Goal: Information Seeking & Learning: Learn about a topic

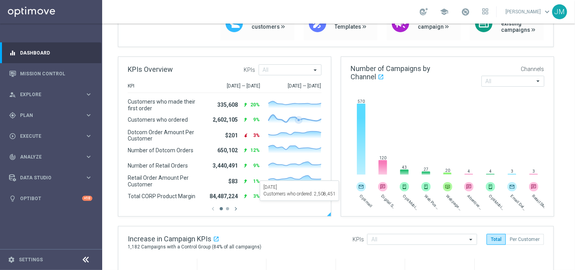
scroll to position [89, 0]
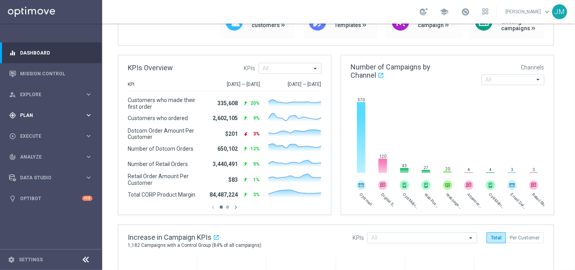
drag, startPoint x: 85, startPoint y: 113, endPoint x: 67, endPoint y: 113, distance: 18.1
click at [67, 113] on span "Plan" at bounding box center [52, 115] width 65 height 5
click at [85, 191] on icon "keyboard_arrow_right" at bounding box center [88, 194] width 7 height 7
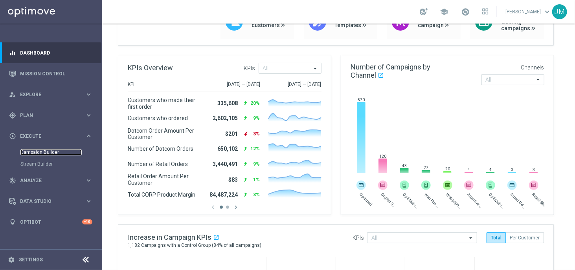
click at [48, 151] on link "Campaign Builder" at bounding box center [50, 152] width 61 height 6
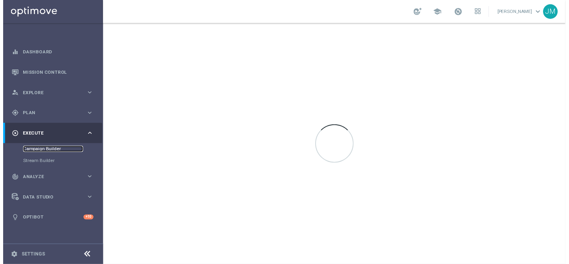
scroll to position [0, 0]
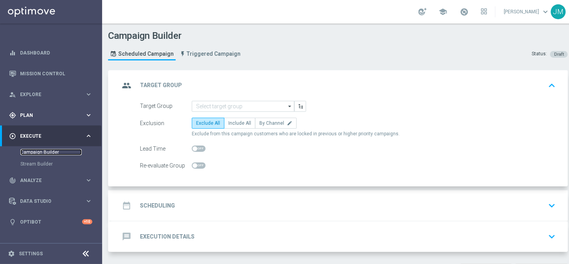
scroll to position [5, 0]
click at [47, 91] on div "person_search Explore" at bounding box center [47, 94] width 76 height 7
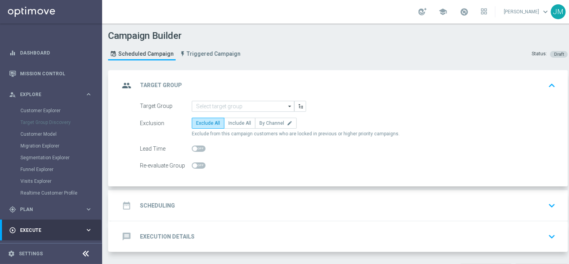
scroll to position [56, 0]
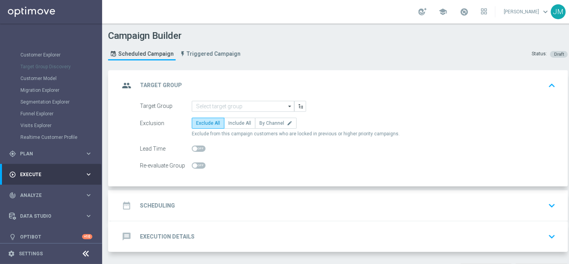
click at [88, 171] on icon "keyboard_arrow_right" at bounding box center [88, 174] width 7 height 7
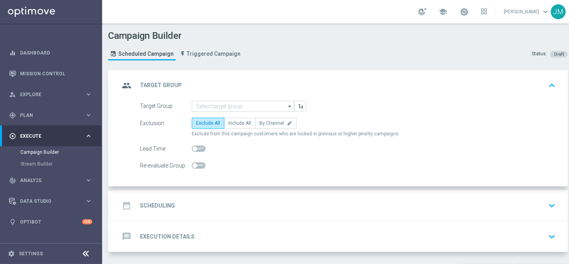
scroll to position [0, 0]
click at [87, 112] on icon "keyboard_arrow_right" at bounding box center [88, 115] width 7 height 7
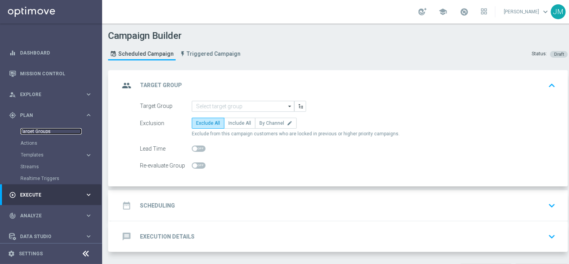
click at [44, 128] on link "Target Groups" at bounding box center [50, 131] width 61 height 6
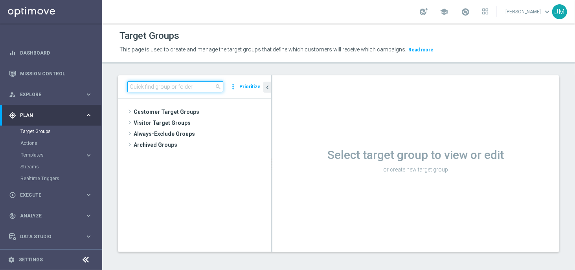
click at [177, 82] on input at bounding box center [175, 86] width 96 height 11
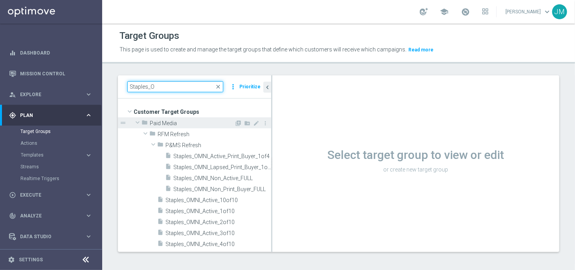
type input "Staples_O"
click at [162, 124] on span "Paid Media" at bounding box center [192, 123] width 84 height 7
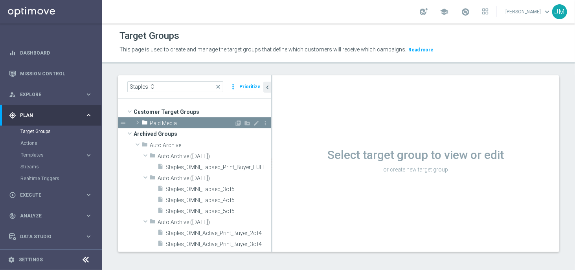
click at [162, 124] on span "Paid Media" at bounding box center [192, 123] width 84 height 7
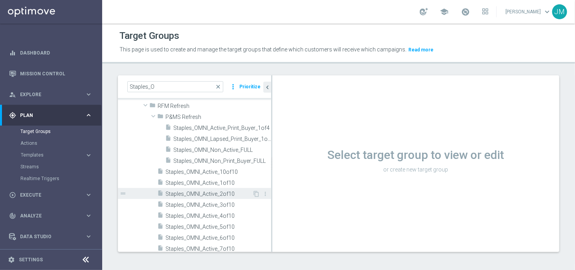
scroll to position [27, 0]
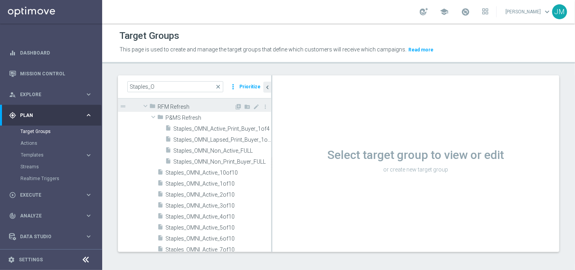
click at [144, 106] on span at bounding box center [145, 106] width 9 height 8
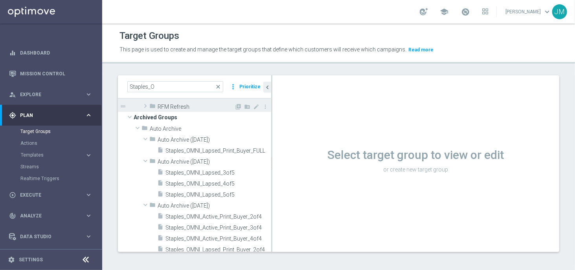
click at [144, 106] on span at bounding box center [145, 105] width 8 height 9
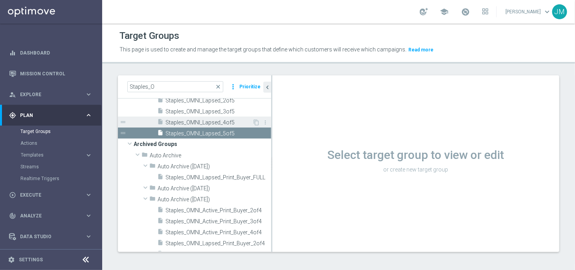
scroll to position [249, 0]
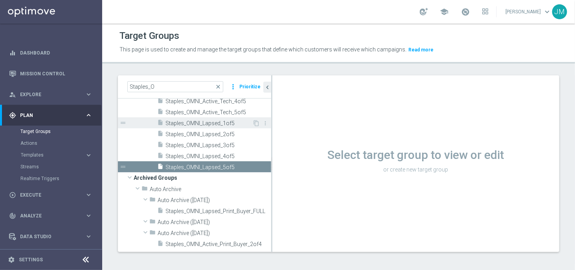
click at [211, 124] on span "Staples_OMNI_Lapsed_1of5" at bounding box center [208, 123] width 87 height 7
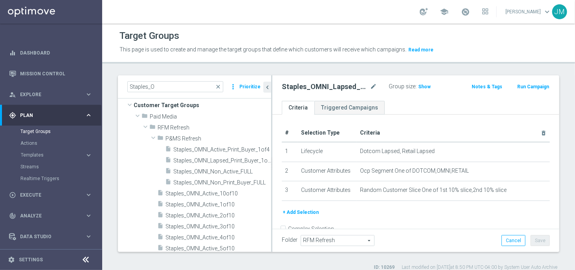
scroll to position [6, 0]
click at [226, 172] on span "Staples_OMNI_Non_Active_FULL" at bounding box center [212, 172] width 79 height 7
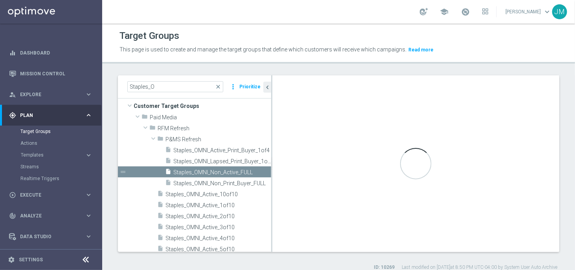
type input "P&MS Refresh"
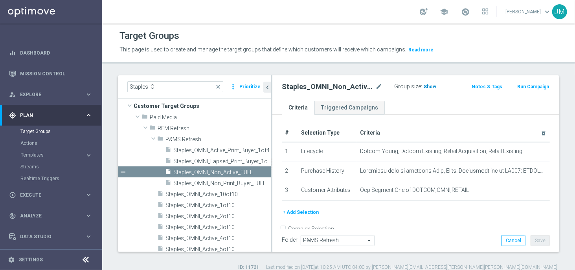
click at [425, 86] on span "Show" at bounding box center [430, 86] width 13 height 5
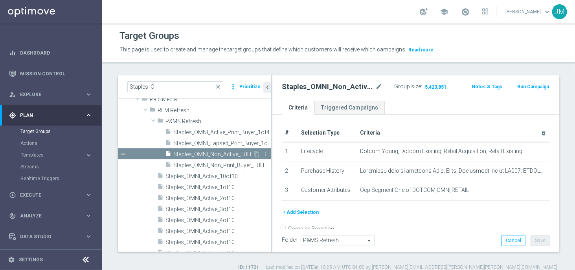
scroll to position [25, 0]
click at [253, 152] on icon "content_copy" at bounding box center [256, 153] width 6 height 6
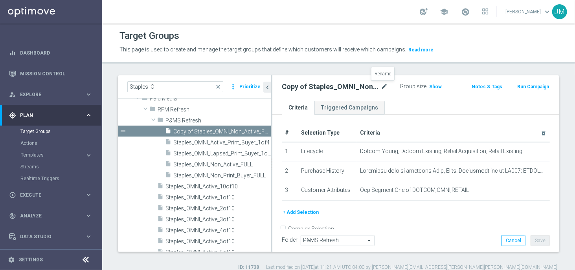
click at [382, 85] on icon "mode_edit" at bounding box center [384, 86] width 7 height 9
click at [293, 87] on input "Copy of Staples_OMNI_Non_Active_FULL" at bounding box center [330, 87] width 96 height 11
click at [365, 86] on input "Staples_OMNI_Non_Active_FULL" at bounding box center [330, 87] width 96 height 11
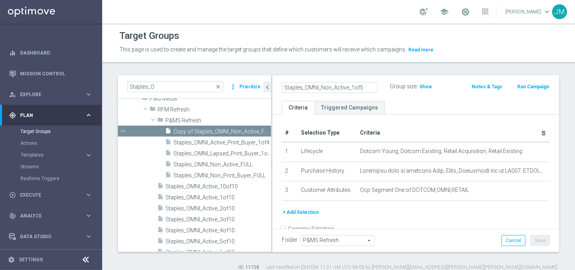
type input "Staples_OMNI_Non_Active_1of5"
click at [414, 98] on div "Staples_OMNI_Non_Active_1of5 Group size : Show Notes & Tags Run Campaign" at bounding box center [415, 88] width 287 height 26
click at [533, 241] on button "Save" at bounding box center [539, 240] width 19 height 11
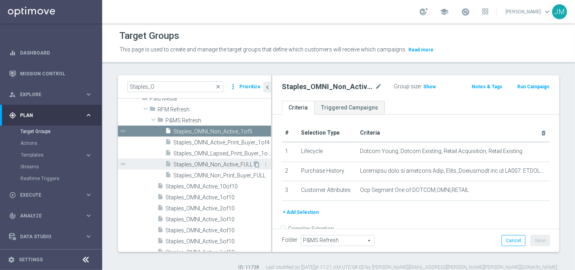
click at [253, 164] on icon "content_copy" at bounding box center [256, 164] width 6 height 6
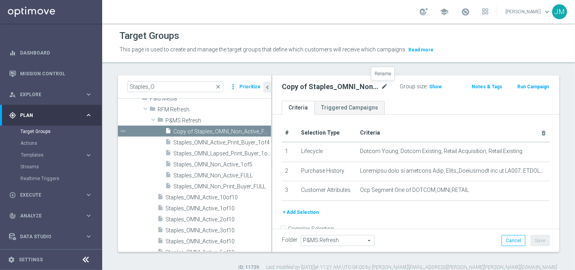
click at [382, 85] on icon "mode_edit" at bounding box center [384, 86] width 7 height 9
click at [294, 87] on input "Copy of Staples_OMNI_Non_Active_FULL" at bounding box center [330, 87] width 96 height 11
drag, startPoint x: 294, startPoint y: 87, endPoint x: 265, endPoint y: 88, distance: 28.7
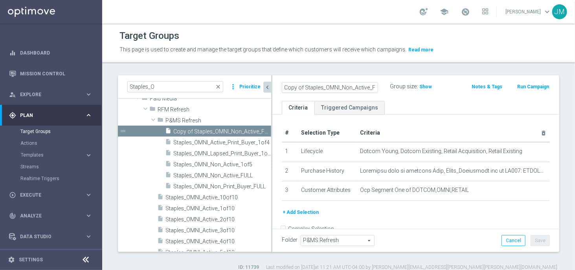
click at [265, 88] on as-split "Staples_O close more_vert Prioritize Customer Target Groups library_add create_…" at bounding box center [338, 163] width 441 height 177
click at [364, 87] on input "Staples_OMNI_Non_Active_FULL" at bounding box center [330, 87] width 96 height 11
type input "Staples_OMNI_Non_Active_2of5"
click at [422, 99] on div "Staples_OMNI_Non_Active_2of5 Group size : Show Notes & Tags Run Campaign" at bounding box center [415, 88] width 287 height 26
click at [533, 238] on button "Save" at bounding box center [539, 240] width 19 height 11
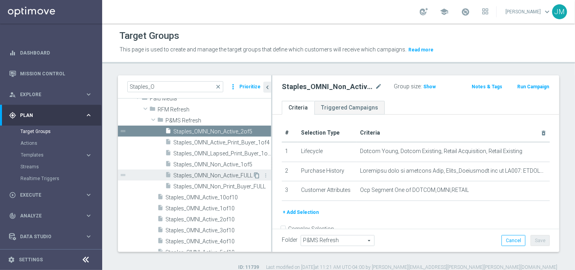
click at [253, 175] on icon "content_copy" at bounding box center [256, 175] width 6 height 6
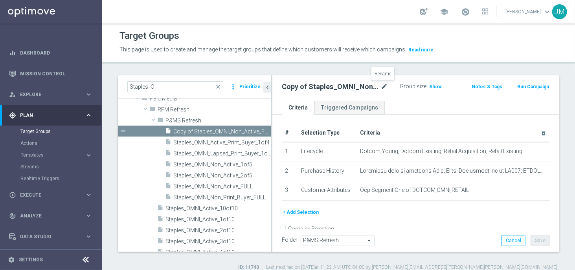
click at [383, 85] on icon "mode_edit" at bounding box center [384, 86] width 7 height 9
click at [293, 87] on input "Copy of Staples_OMNI_Non_Active_FULL" at bounding box center [330, 87] width 96 height 11
drag, startPoint x: 293, startPoint y: 87, endPoint x: 260, endPoint y: 90, distance: 33.6
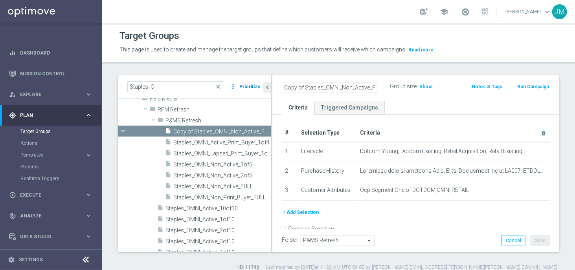
click at [260, 90] on as-split "Staples_O close more_vert Prioritize Customer Target Groups library_add create_…" at bounding box center [338, 163] width 441 height 177
click at [366, 89] on input "Staples_OMNI_Non_Active_FULL" at bounding box center [330, 87] width 96 height 11
type input "Staples_OMNI_Non_Active_3of5"
click at [451, 98] on div "Staples_OMNI_Non_Active_3of5 Group size : Show Notes & Tags Run Campaign" at bounding box center [415, 88] width 287 height 26
click at [533, 241] on button "Save" at bounding box center [539, 240] width 19 height 11
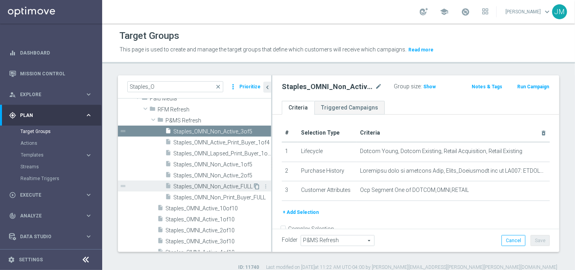
click at [253, 185] on icon "content_copy" at bounding box center [256, 186] width 6 height 6
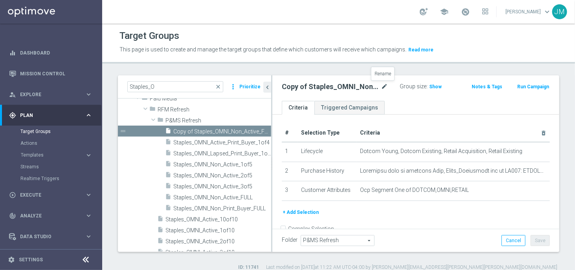
click at [381, 86] on icon "mode_edit" at bounding box center [384, 86] width 7 height 9
click at [294, 87] on input "Copy of Staples_OMNI_Non_Active_FULL" at bounding box center [330, 87] width 96 height 11
drag, startPoint x: 294, startPoint y: 87, endPoint x: 249, endPoint y: 87, distance: 44.8
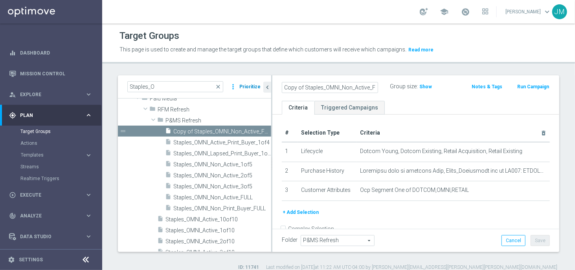
click at [249, 87] on as-split "Staples_O close more_vert Prioritize Customer Target Groups library_add create_…" at bounding box center [338, 163] width 441 height 177
click at [365, 89] on input "Staples_OMNI_Non_Active_FULL" at bounding box center [330, 87] width 96 height 11
type input "Staples_OMNI_Non_Active_4of5"
click at [448, 98] on div "Staples_OMNI_Non_Active_4of5 Group size : Show Notes & Tags Run Campaign" at bounding box center [415, 88] width 287 height 26
click at [532, 239] on button "Save" at bounding box center [539, 240] width 19 height 11
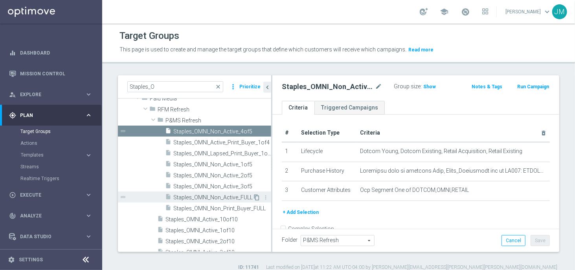
click at [253, 197] on icon "content_copy" at bounding box center [256, 197] width 6 height 6
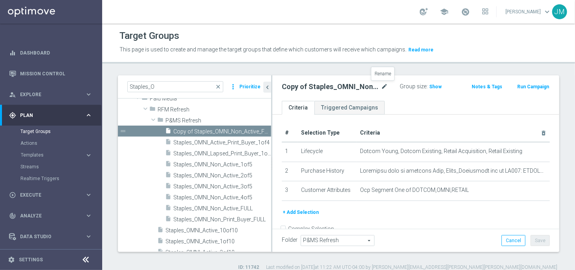
click at [382, 85] on icon "mode_edit" at bounding box center [384, 86] width 7 height 9
click at [292, 87] on input "Copy of Staples_OMNI_Non_Active_FULL" at bounding box center [330, 87] width 96 height 11
drag, startPoint x: 294, startPoint y: 87, endPoint x: 245, endPoint y: 93, distance: 49.5
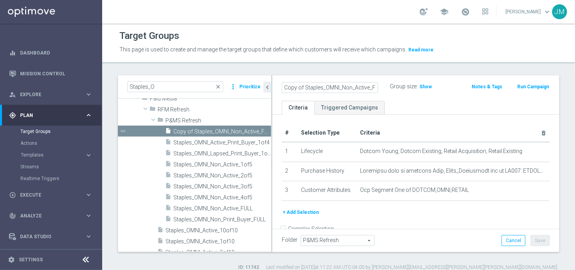
click at [245, 93] on as-split "Staples_O close more_vert Prioritize Customer Target Groups library_add create_…" at bounding box center [338, 163] width 441 height 177
click at [366, 89] on input "Staples_OMNI_Non_Active_FULL" at bounding box center [330, 87] width 96 height 11
type input "Staples_OMNI_Non_Active_5of5"
click at [403, 92] on div "Group size : Show" at bounding box center [426, 87] width 73 height 12
click at [536, 241] on button "Save" at bounding box center [539, 240] width 19 height 11
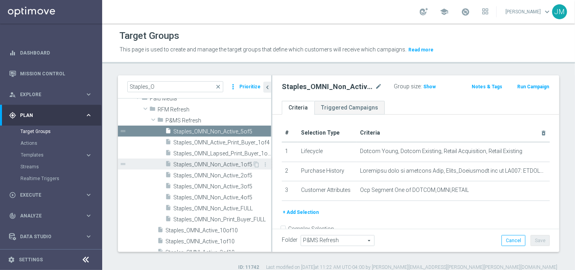
click at [236, 165] on span "Staples_OMNI_Non_Active_1of5" at bounding box center [212, 164] width 79 height 7
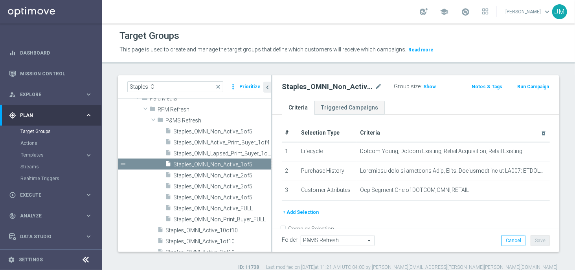
click at [313, 210] on button "+ Add Selection" at bounding box center [301, 212] width 38 height 9
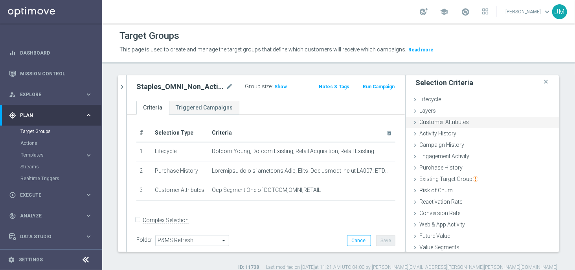
click at [456, 123] on span "Customer Attributes" at bounding box center [443, 122] width 49 height 6
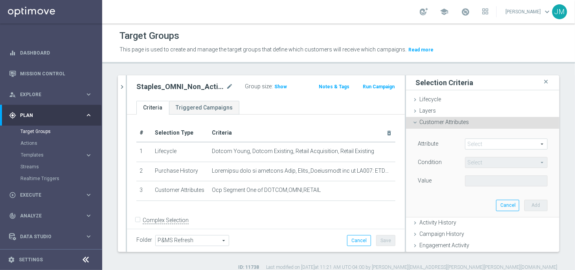
click at [484, 144] on span at bounding box center [506, 144] width 82 height 10
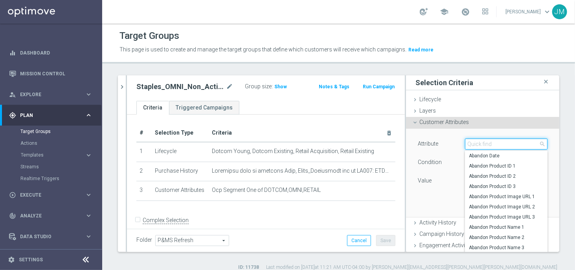
click at [484, 144] on input "search" at bounding box center [506, 144] width 82 height 11
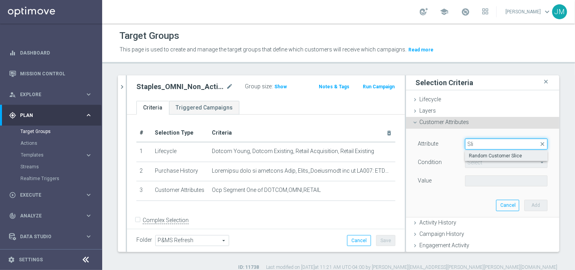
type input "Sli"
click at [487, 153] on span "Random Customer Slice" at bounding box center [505, 156] width 75 height 6
type input "Random Customer Slice"
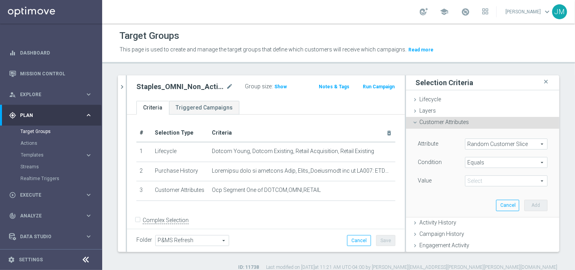
click at [485, 159] on span "Equals" at bounding box center [506, 162] width 82 height 10
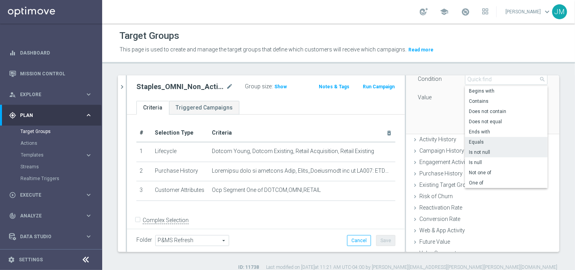
scroll to position [88, 0]
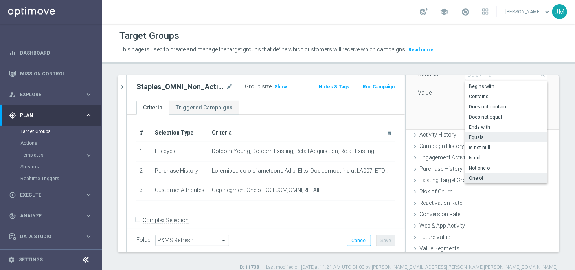
click at [478, 177] on span "One of" at bounding box center [505, 178] width 75 height 6
type input "One of"
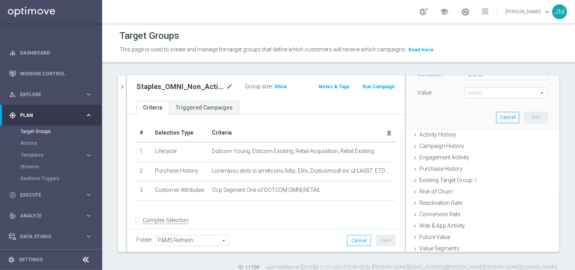
click at [481, 92] on span at bounding box center [506, 93] width 82 height 10
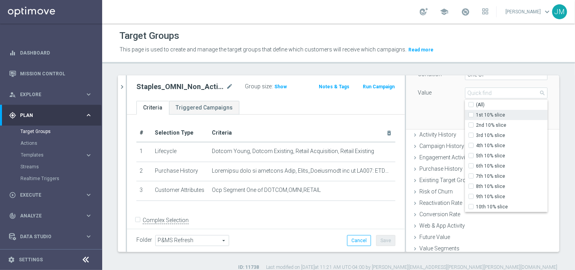
click at [470, 115] on input "1st 10% slice" at bounding box center [472, 115] width 5 height 5
checkbox input "true"
type input "1st 10% slice"
click at [470, 124] on input "2nd 10% slice" at bounding box center [472, 125] width 5 height 5
checkbox input "true"
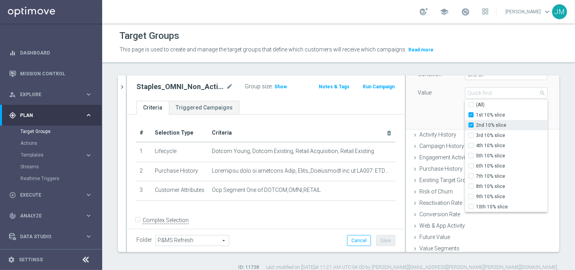
type input "Selected 2 of 10"
click at [440, 113] on div "Attribute Random Customer Slice Random Customer Slice arrow_drop_down search Co…" at bounding box center [482, 85] width 141 height 88
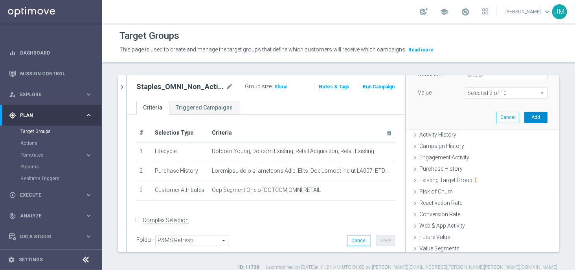
click at [524, 117] on button "Add" at bounding box center [535, 117] width 23 height 11
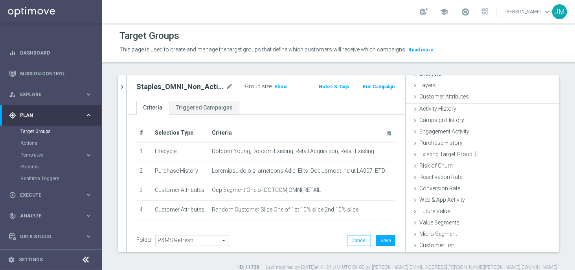
scroll to position [24, 0]
click at [380, 240] on button "Save" at bounding box center [385, 240] width 19 height 11
click at [123, 86] on icon "chevron_right" at bounding box center [121, 86] width 7 height 7
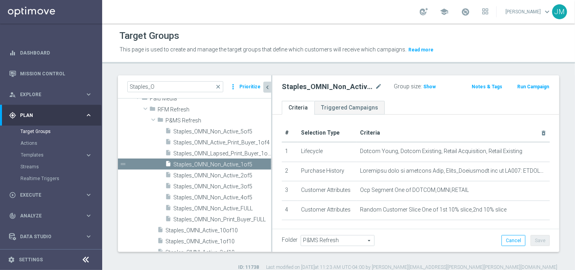
scroll to position [37, 0]
click at [236, 174] on span "Staples_OMNI_Non_Active_2of5" at bounding box center [212, 175] width 79 height 7
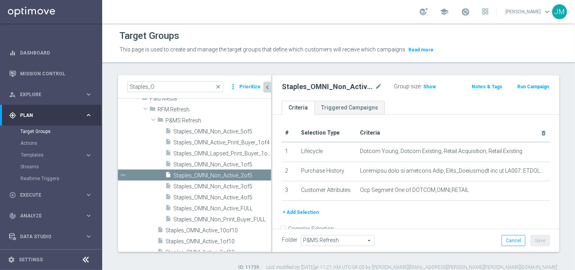
click at [306, 209] on button "+ Add Selection" at bounding box center [301, 212] width 38 height 9
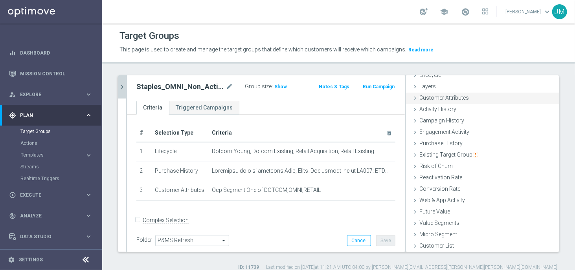
click at [442, 99] on span "Customer Attributes" at bounding box center [443, 98] width 49 height 6
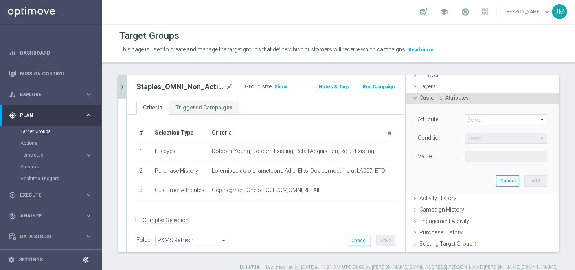
scroll to position [49, 0]
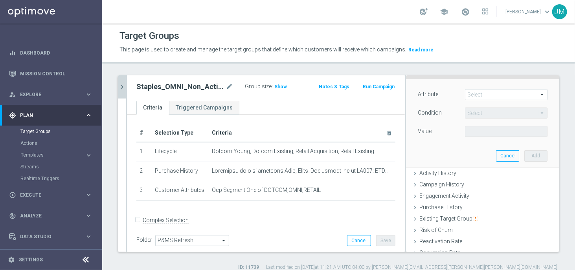
click at [473, 95] on span at bounding box center [506, 95] width 82 height 10
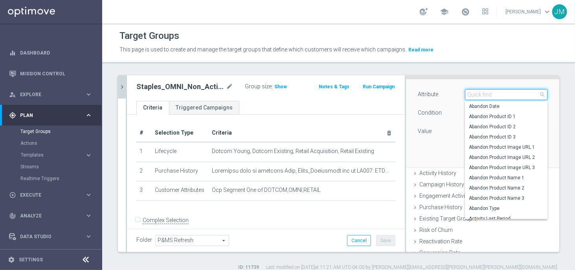
click at [473, 95] on input "search" at bounding box center [506, 94] width 82 height 11
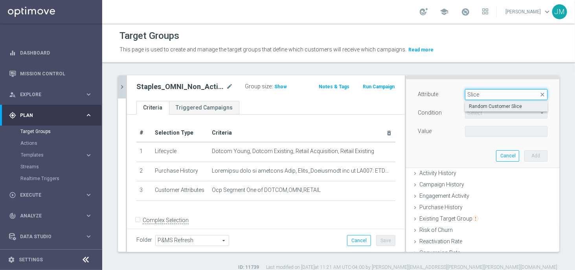
type input "Slice"
click at [479, 103] on span "Random Customer Slice" at bounding box center [505, 106] width 75 height 6
type input "Random Customer Slice"
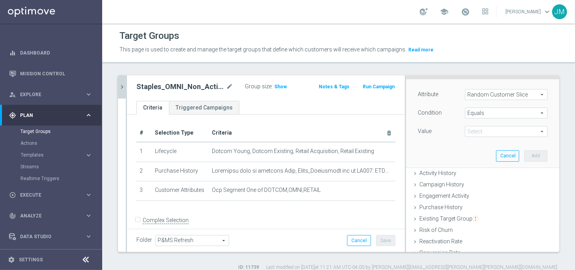
click at [475, 114] on span "Equals" at bounding box center [506, 113] width 82 height 10
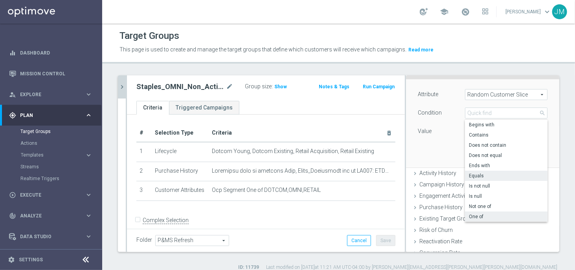
click at [470, 218] on span "One of" at bounding box center [505, 217] width 75 height 6
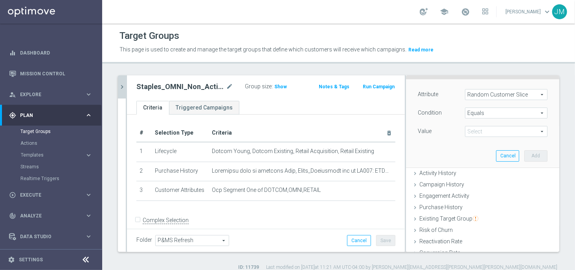
type input "One of"
click at [486, 130] on span at bounding box center [506, 131] width 82 height 10
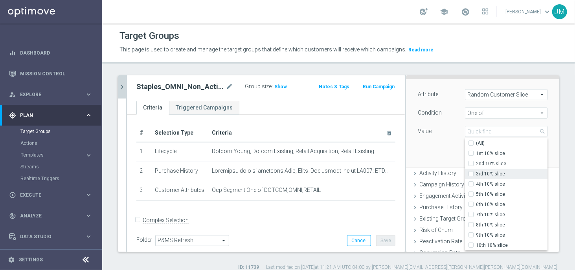
click at [476, 173] on span "3rd 10% slice" at bounding box center [511, 174] width 71 height 6
click at [471, 173] on input "3rd 10% slice" at bounding box center [472, 174] width 5 height 5
checkbox input "true"
type input "3rd 10% slice"
click at [470, 183] on input "4th 10% slice" at bounding box center [472, 184] width 5 height 5
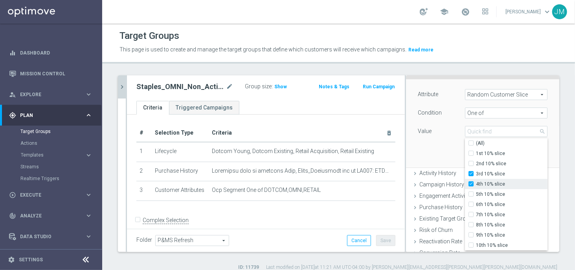
checkbox input "true"
type input "Selected 2 of 10"
click at [438, 147] on div "Attribute Random Customer Slice Random Customer Slice arrow_drop_down search Co…" at bounding box center [482, 123] width 141 height 88
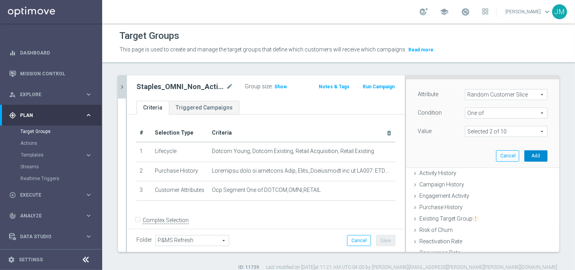
click at [528, 157] on button "Add" at bounding box center [535, 155] width 23 height 11
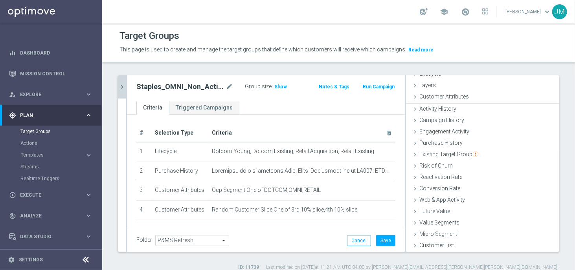
scroll to position [24, 0]
click at [379, 240] on button "Save" at bounding box center [385, 240] width 19 height 11
click at [120, 92] on button "chevron_right" at bounding box center [122, 86] width 8 height 23
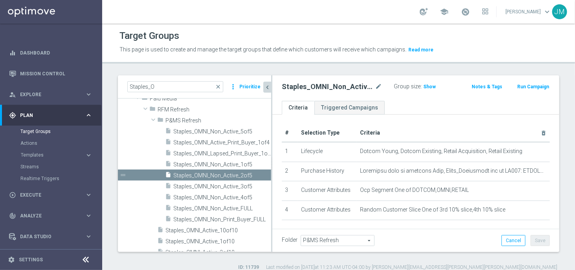
scroll to position [37, 0]
click at [207, 187] on span "Staples_OMNI_Non_Active_3of5" at bounding box center [212, 186] width 79 height 7
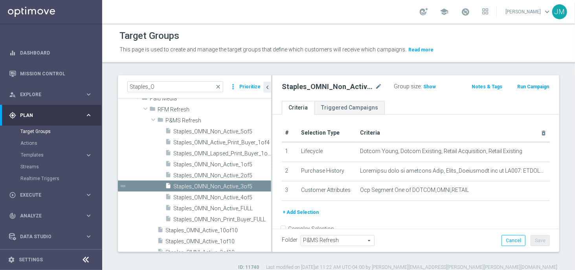
click at [311, 210] on button "+ Add Selection" at bounding box center [301, 212] width 38 height 9
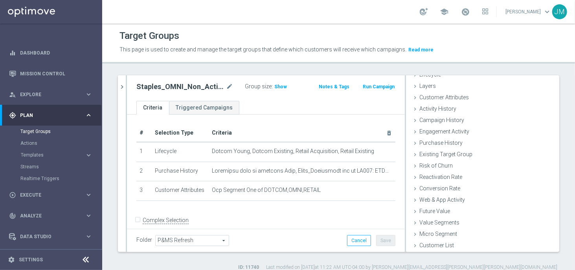
scroll to position [24, 0]
click at [445, 97] on span "Customer Attributes" at bounding box center [443, 98] width 49 height 6
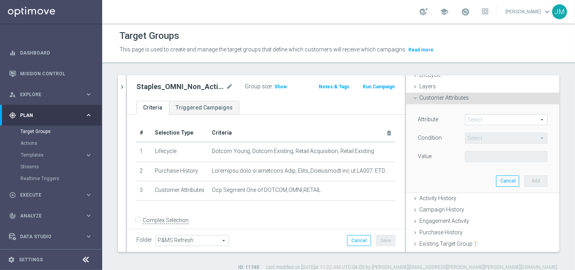
scroll to position [49, 0]
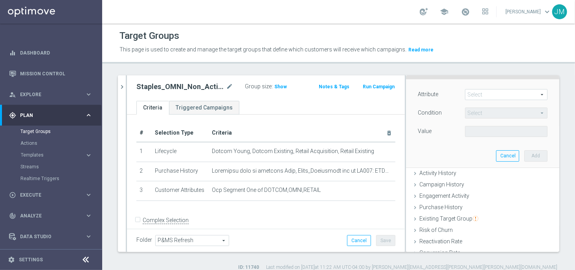
click at [487, 93] on span at bounding box center [506, 95] width 82 height 10
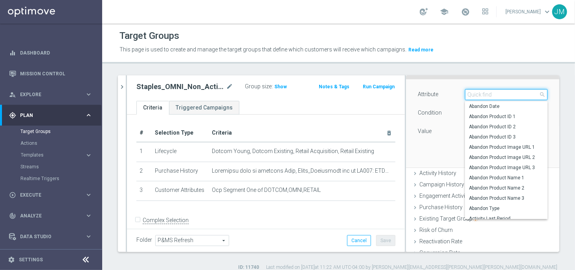
click at [487, 93] on input "search" at bounding box center [506, 94] width 82 height 11
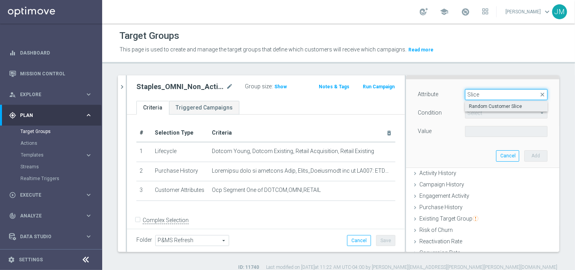
type input "Slice"
click at [493, 104] on span "Random Customer Slice" at bounding box center [505, 106] width 75 height 6
type input "Random Customer Slice"
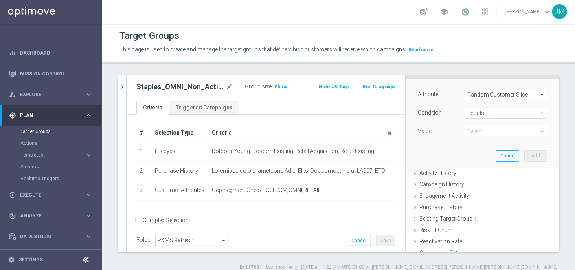
click at [486, 132] on span at bounding box center [506, 131] width 82 height 10
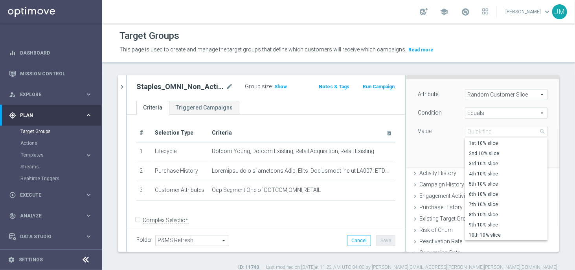
click at [479, 114] on span "Equals" at bounding box center [506, 113] width 82 height 10
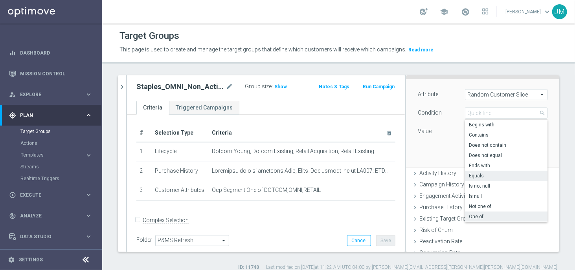
click at [472, 215] on span "One of" at bounding box center [505, 217] width 75 height 6
type input "One of"
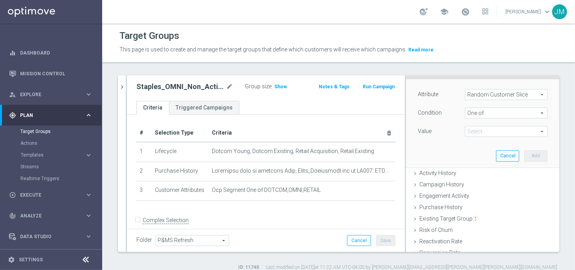
click at [478, 129] on span at bounding box center [506, 131] width 82 height 10
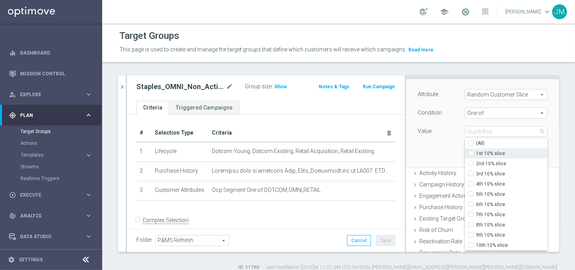
scroll to position [67, 0]
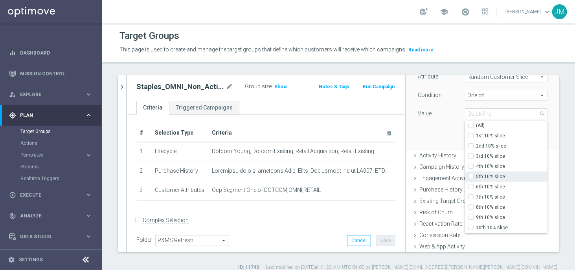
click at [470, 177] on input "5th 10% slice" at bounding box center [472, 176] width 5 height 5
checkbox input "true"
type input "5th 10% slice"
click at [470, 187] on input "6th 10% slice" at bounding box center [472, 187] width 5 height 5
checkbox input "true"
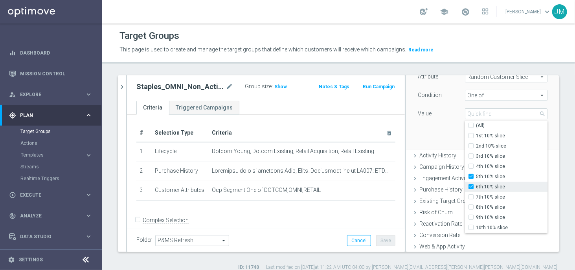
type input "Selected 2 of 10"
click at [444, 130] on div "Attribute Random Customer Slice Random Customer Slice arrow_drop_down search Co…" at bounding box center [482, 106] width 141 height 88
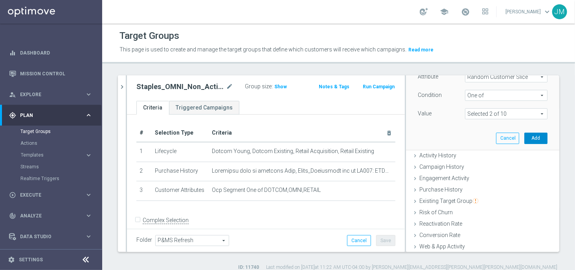
click at [524, 139] on button "Add" at bounding box center [535, 138] width 23 height 11
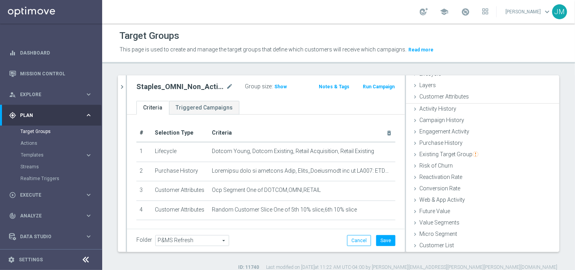
scroll to position [24, 0]
click at [381, 241] on button "Save" at bounding box center [385, 240] width 19 height 11
click at [123, 88] on icon "chevron_right" at bounding box center [121, 86] width 7 height 7
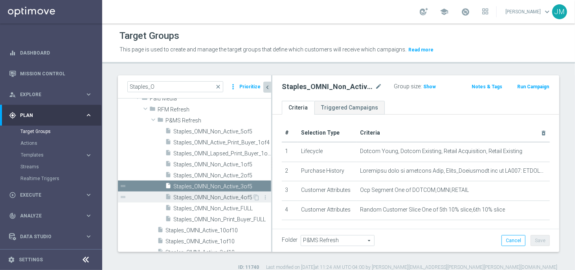
click at [222, 196] on span "Staples_OMNI_Non_Active_4of5" at bounding box center [212, 197] width 79 height 7
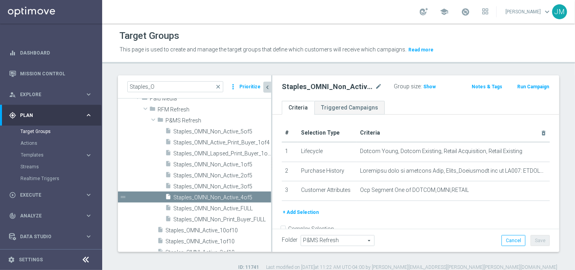
click at [305, 214] on button "+ Add Selection" at bounding box center [301, 212] width 38 height 9
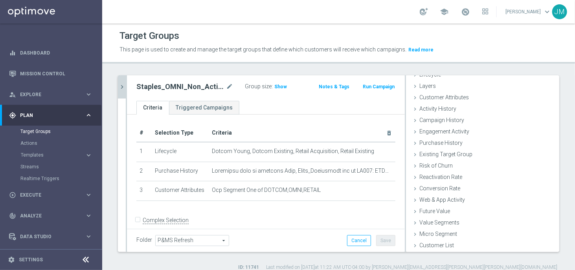
scroll to position [24, 0]
click at [437, 98] on span "Customer Attributes" at bounding box center [443, 98] width 49 height 6
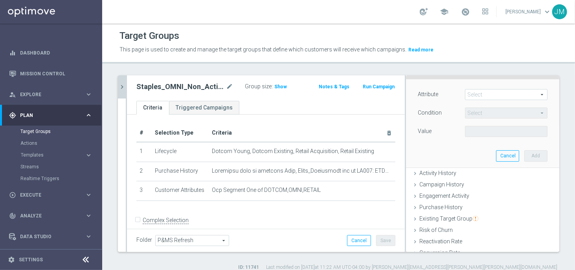
scroll to position [49, 0]
click at [470, 94] on span at bounding box center [506, 95] width 82 height 10
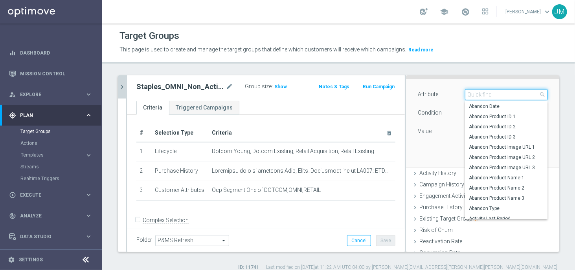
click at [470, 94] on input "search" at bounding box center [506, 94] width 82 height 11
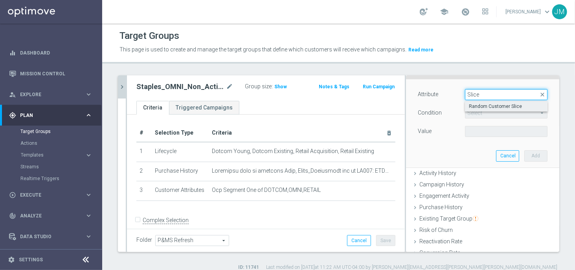
type input "Slice"
click at [473, 103] on span "Random Customer Slice" at bounding box center [505, 106] width 75 height 6
type input "Random Customer Slice"
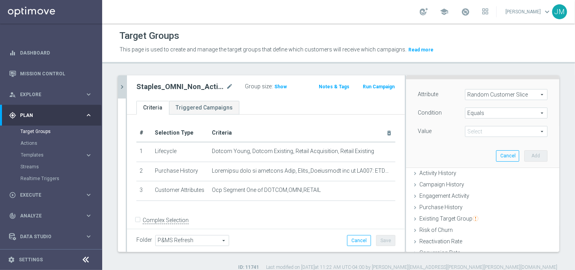
click at [481, 114] on span "Equals" at bounding box center [506, 113] width 82 height 10
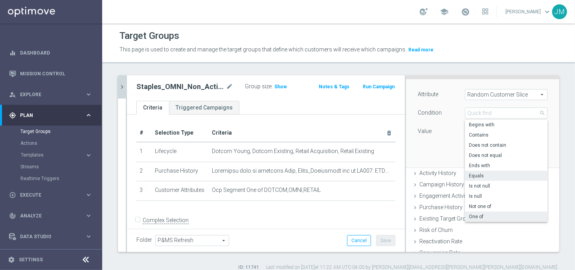
click at [471, 214] on span "One of" at bounding box center [505, 217] width 75 height 6
type input "One of"
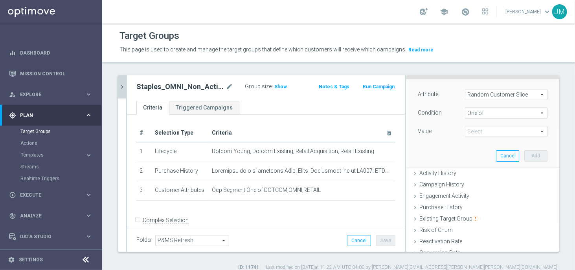
click at [478, 132] on span at bounding box center [506, 131] width 82 height 10
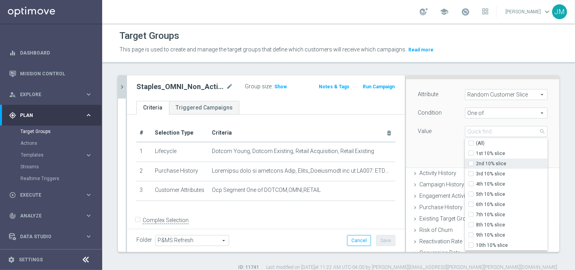
scroll to position [66, 0]
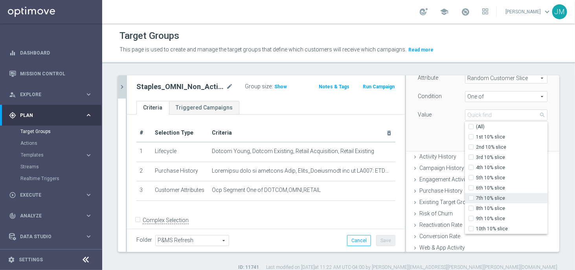
click at [470, 199] on input "7th 10% slice" at bounding box center [472, 198] width 5 height 5
checkbox input "true"
type input "7th 10% slice"
click at [470, 208] on input "8th 10% slice" at bounding box center [472, 208] width 5 height 5
checkbox input "true"
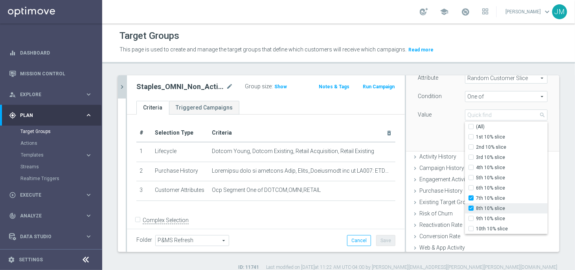
type input "Selected 2 of 10"
click at [445, 139] on div "Attribute Random Customer Slice Random Customer Slice arrow_drop_down search Co…" at bounding box center [482, 107] width 141 height 88
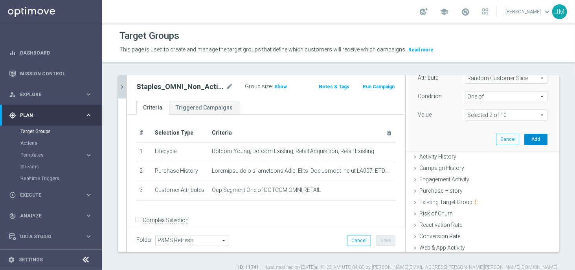
click at [524, 142] on button "Add" at bounding box center [535, 139] width 23 height 11
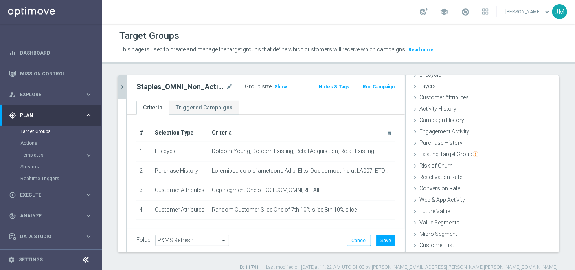
scroll to position [24, 0]
click at [385, 240] on button "Save" at bounding box center [385, 240] width 19 height 11
click at [121, 84] on icon "chevron_right" at bounding box center [121, 86] width 7 height 7
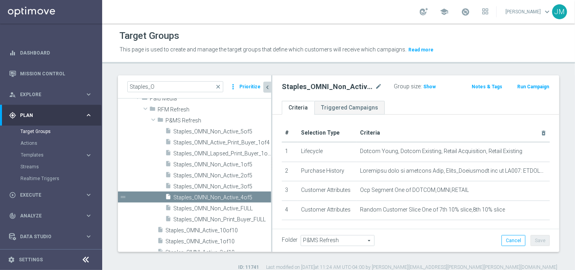
scroll to position [37, 0]
click at [225, 132] on span "Staples_OMNI_Non_Active_5of5" at bounding box center [212, 131] width 79 height 7
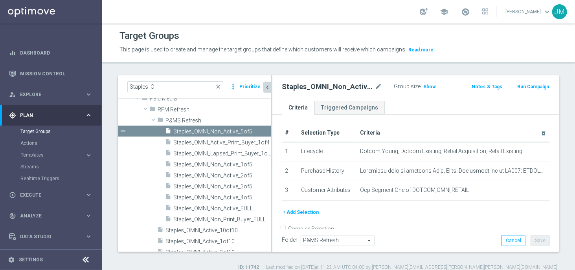
click at [313, 212] on button "+ Add Selection" at bounding box center [301, 212] width 38 height 9
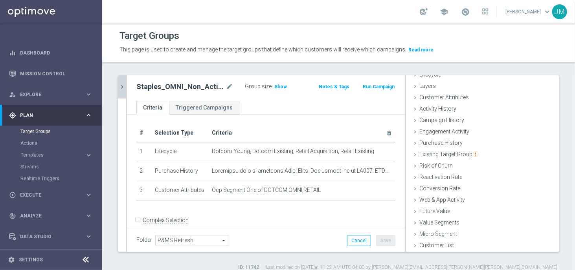
scroll to position [24, 0]
click at [437, 99] on span "Customer Attributes" at bounding box center [443, 98] width 49 height 6
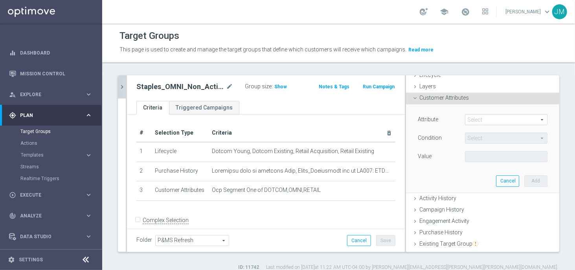
scroll to position [49, 0]
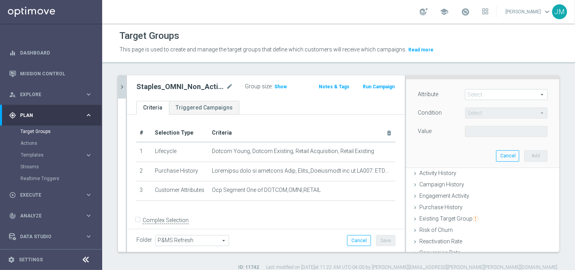
click at [473, 93] on span at bounding box center [506, 95] width 82 height 10
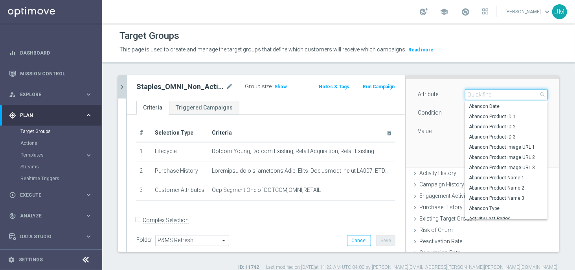
click at [471, 96] on input "search" at bounding box center [506, 94] width 82 height 11
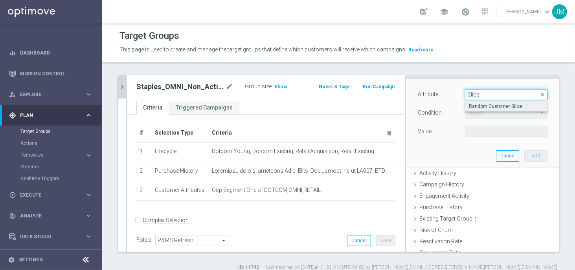
type input "Slice"
click at [476, 106] on span "Random Customer Slice" at bounding box center [505, 106] width 75 height 6
type input "Random Customer Slice"
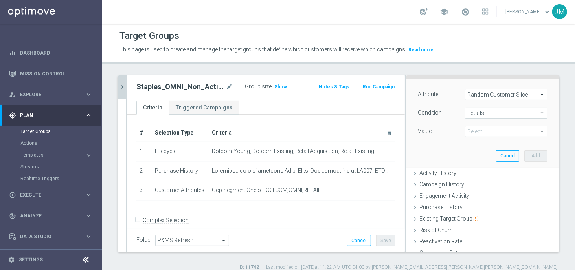
click at [481, 112] on span "Equals" at bounding box center [506, 113] width 82 height 10
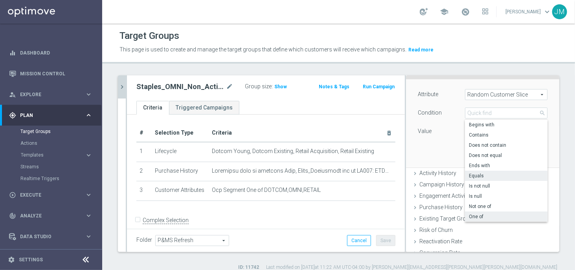
click at [469, 218] on span "One of" at bounding box center [505, 217] width 75 height 6
type input "One of"
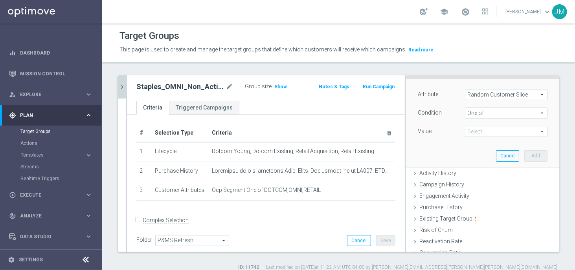
click at [483, 132] on span at bounding box center [506, 131] width 82 height 10
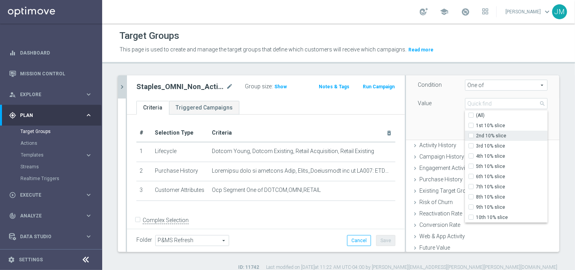
scroll to position [81, 0]
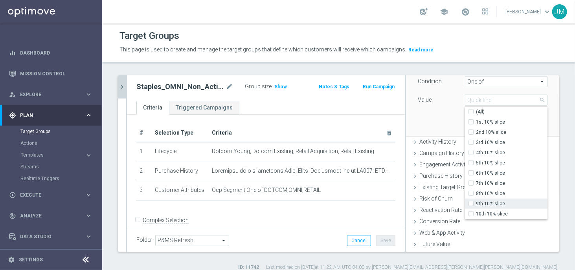
click at [470, 203] on input "9th 10% slice" at bounding box center [472, 203] width 5 height 5
checkbox input "true"
type input "9th 10% slice"
click at [470, 212] on input "10th 10% slice" at bounding box center [472, 214] width 5 height 5
checkbox input "true"
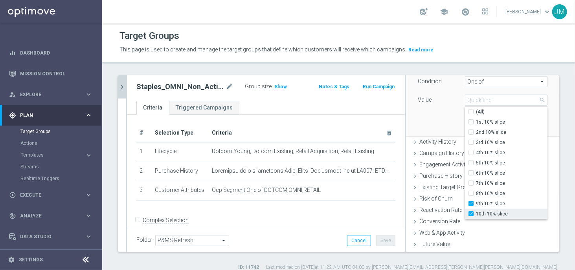
type input "Selected 2 of 10"
click at [435, 122] on div "Attribute Random Customer Slice Random Customer Slice arrow_drop_down search Co…" at bounding box center [482, 92] width 141 height 88
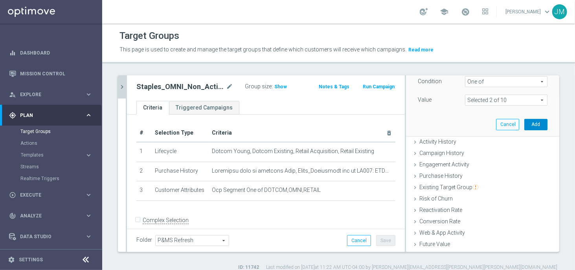
click at [530, 125] on button "Add" at bounding box center [535, 124] width 23 height 11
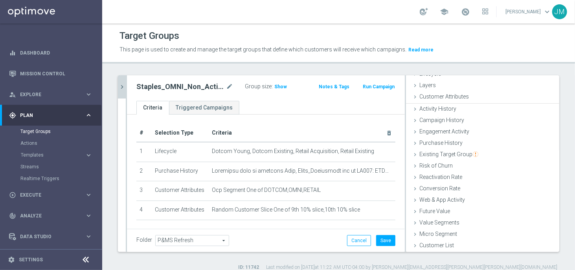
scroll to position [24, 0]
click at [381, 243] on button "Save" at bounding box center [385, 240] width 19 height 11
click at [122, 85] on icon "chevron_right" at bounding box center [121, 86] width 7 height 7
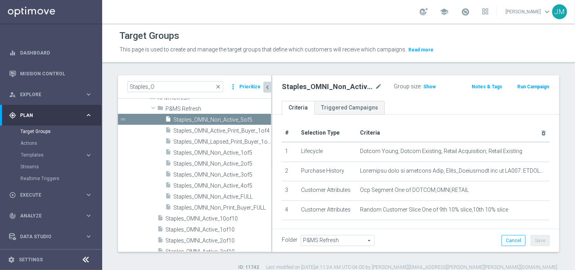
scroll to position [37, 0]
click at [423, 107] on ul "Criteria Triggered Campaigns" at bounding box center [415, 108] width 287 height 14
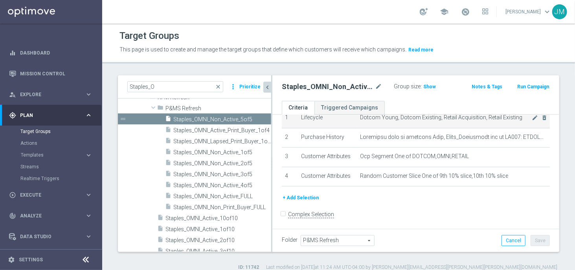
scroll to position [0, 0]
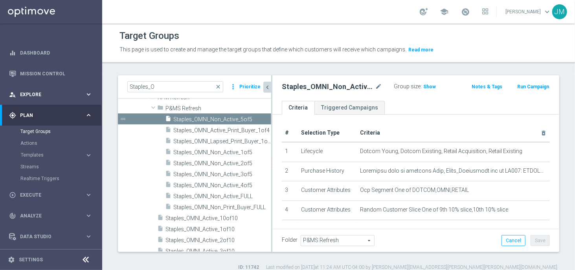
click at [81, 93] on span "Explore" at bounding box center [52, 94] width 65 height 5
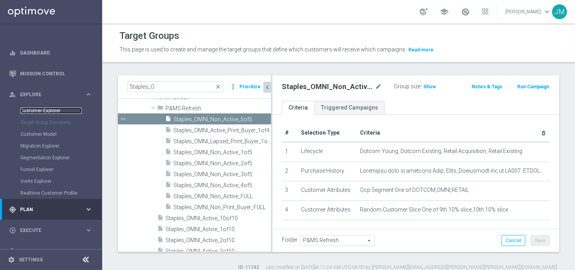
click at [43, 108] on link "Customer Explorer" at bounding box center [50, 111] width 61 height 6
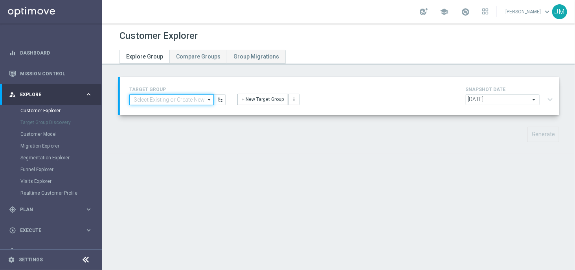
click at [179, 99] on input at bounding box center [171, 99] width 84 height 11
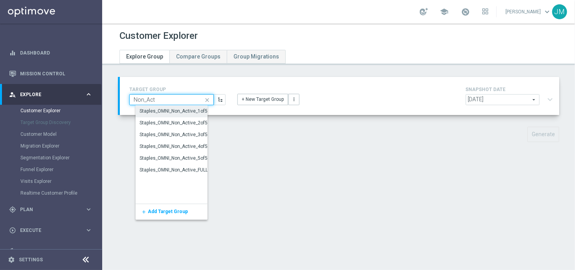
type input "Non_Act"
click at [177, 111] on div "Staples_OMNI_Non_Active_1of5" at bounding box center [173, 111] width 68 height 7
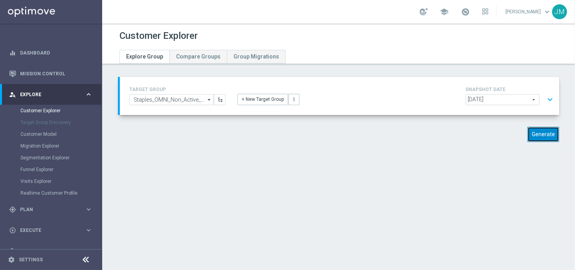
click at [536, 133] on button "Generate" at bounding box center [543, 134] width 32 height 15
click at [544, 99] on button "expand_more" at bounding box center [549, 99] width 11 height 15
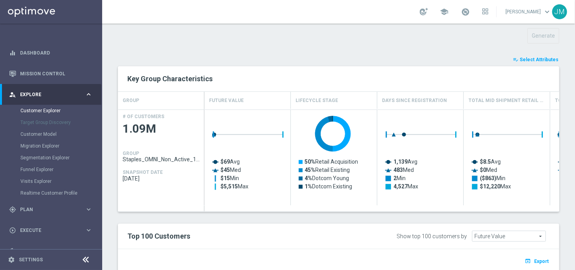
scroll to position [277, 0]
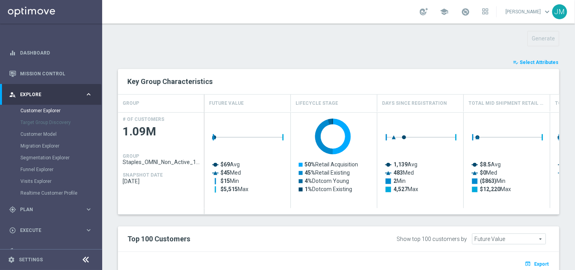
click at [519, 60] on span "Select Attributes" at bounding box center [538, 62] width 39 height 5
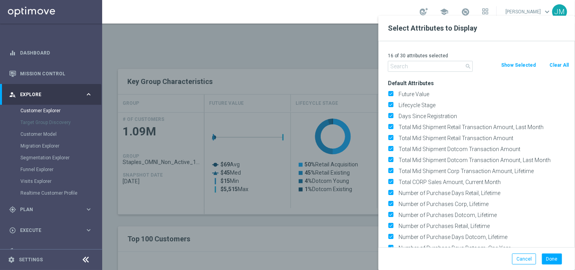
click at [550, 61] on button "Clear All" at bounding box center [558, 65] width 21 height 9
checkbox input "false"
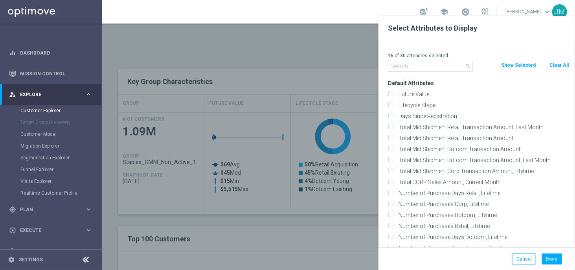
checkbox input "false"
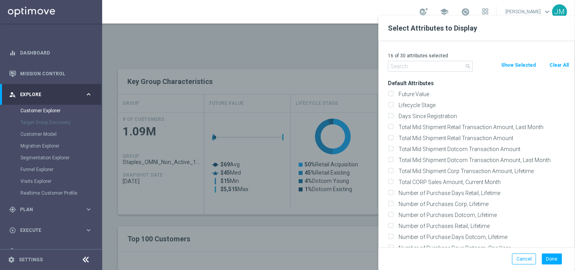
checkbox input "false"
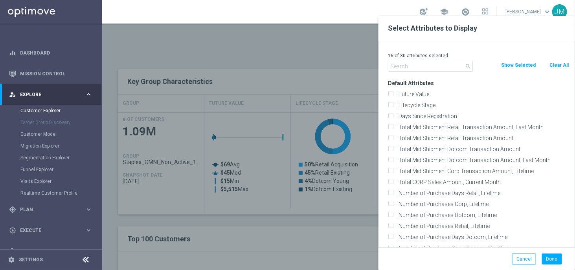
checkbox input "false"
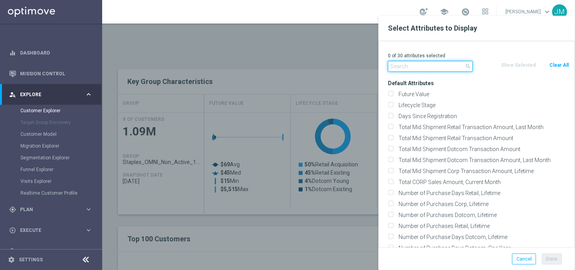
click at [421, 67] on input "text" at bounding box center [430, 66] width 85 height 11
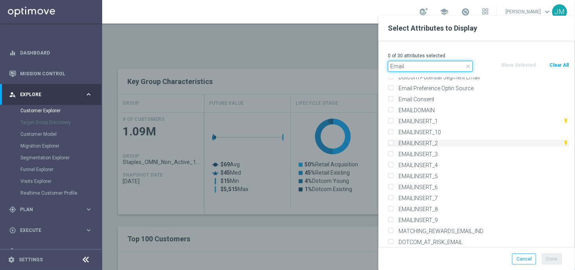
scroll to position [249, 0]
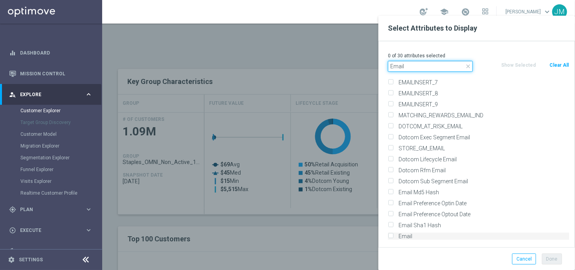
type input "Email"
click at [390, 236] on input "Email" at bounding box center [390, 237] width 5 height 5
checkbox input "true"
drag, startPoint x: 441, startPoint y: 68, endPoint x: 379, endPoint y: 70, distance: 62.1
click at [379, 70] on div "1 of 30 attributes selected close Email Clear All Show Selected Default Attribu…" at bounding box center [476, 144] width 196 height 206
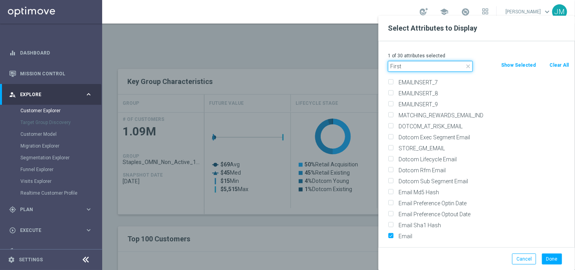
scroll to position [18, 0]
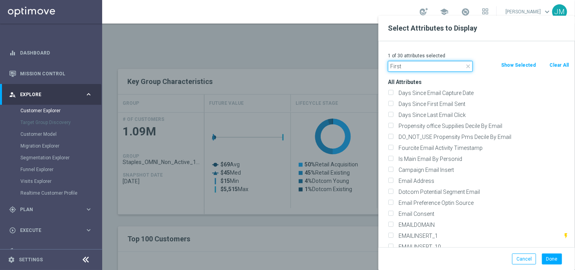
type input "First"
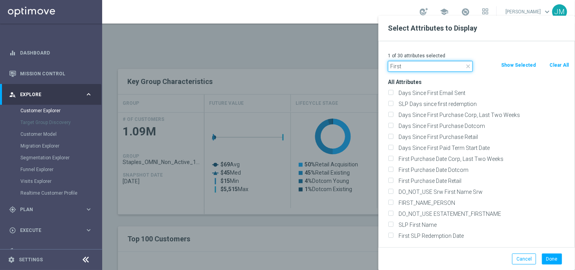
scroll to position [18, 0]
click at [391, 202] on input "FIRST_NAME_PERSON" at bounding box center [390, 204] width 5 height 5
checkbox input "true"
drag, startPoint x: 408, startPoint y: 66, endPoint x: 362, endPoint y: 70, distance: 46.9
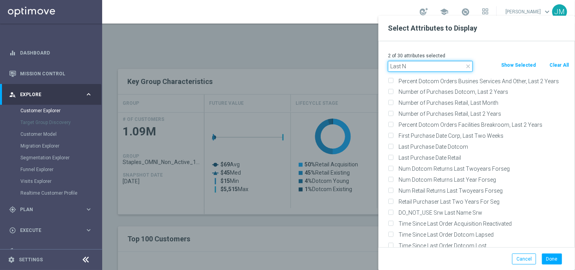
scroll to position [0, 0]
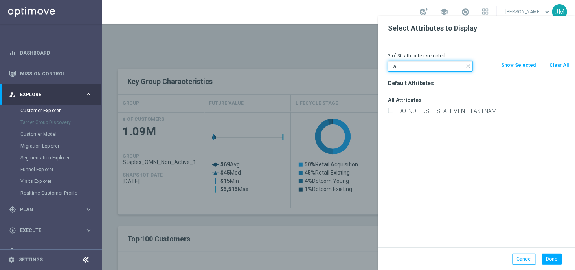
type input "L"
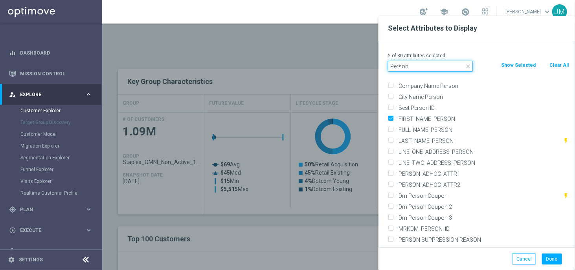
scroll to position [147, 0]
type input "Person"
click at [392, 140] on input "LAST_NAME_PERSON" at bounding box center [390, 141] width 5 height 5
checkbox input "true"
drag, startPoint x: 421, startPoint y: 65, endPoint x: 377, endPoint y: 67, distance: 43.3
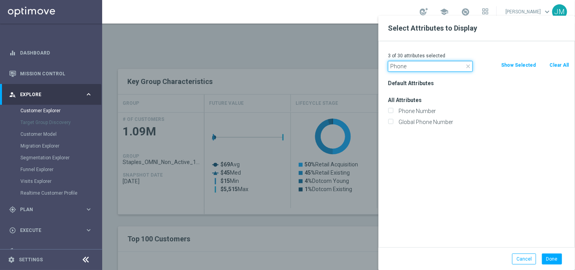
scroll to position [0, 0]
type input "Phone"
click at [391, 111] on input "Phone Number" at bounding box center [390, 112] width 5 height 5
checkbox input "true"
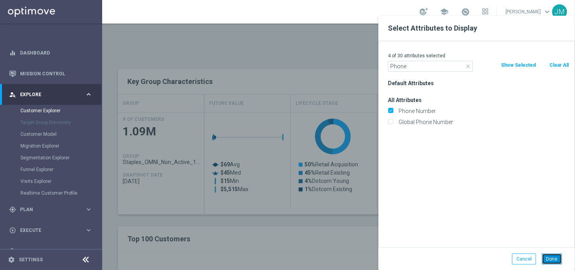
click at [547, 254] on button "Done" at bounding box center [552, 259] width 20 height 11
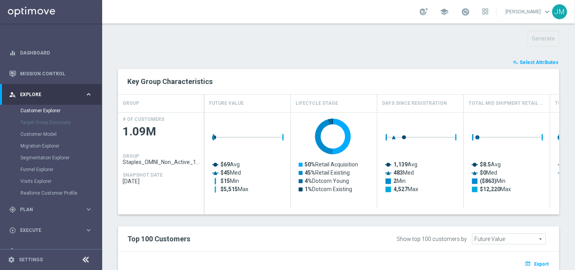
type input "Search"
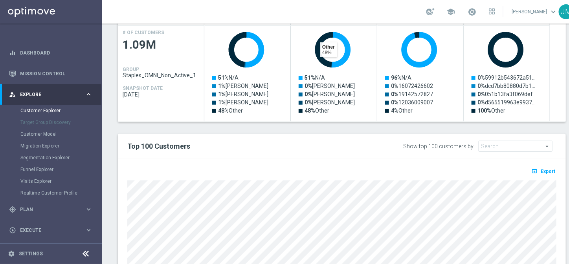
scroll to position [282, 0]
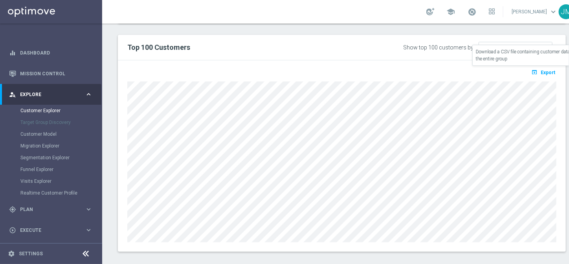
click at [542, 70] on span "Export" at bounding box center [547, 72] width 15 height 5
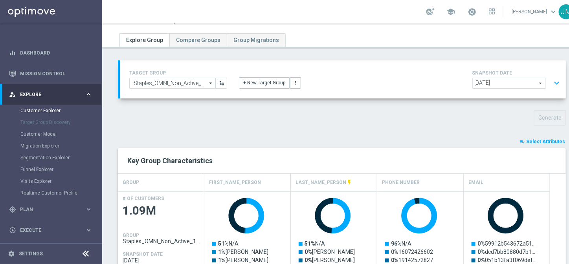
scroll to position [0, 0]
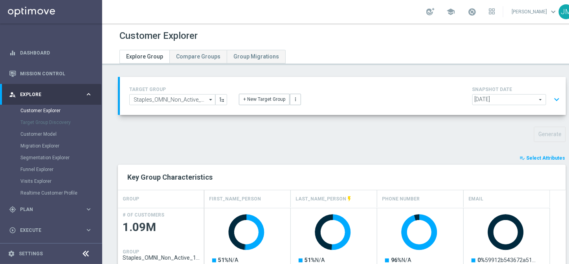
click at [207, 100] on icon "arrow_drop_down" at bounding box center [211, 100] width 8 height 10
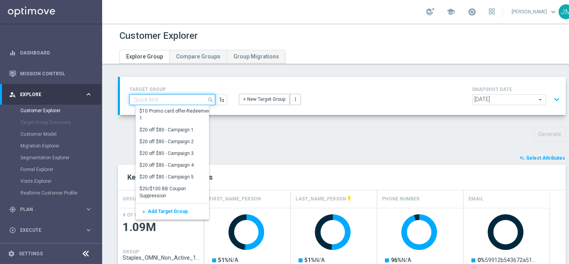
click at [183, 98] on input at bounding box center [172, 99] width 86 height 11
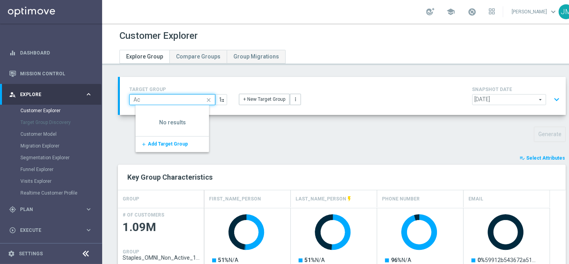
type input "A"
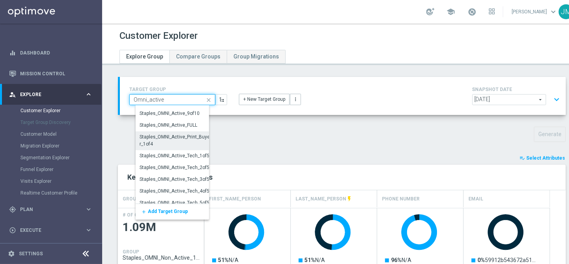
scroll to position [140, 0]
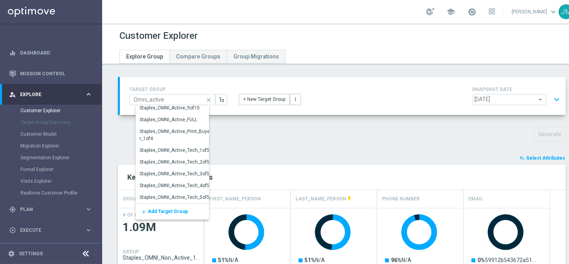
click at [254, 138] on div "Generate" at bounding box center [341, 134] width 459 height 15
type input "Staples_OMNI_Non_Active_1of5"
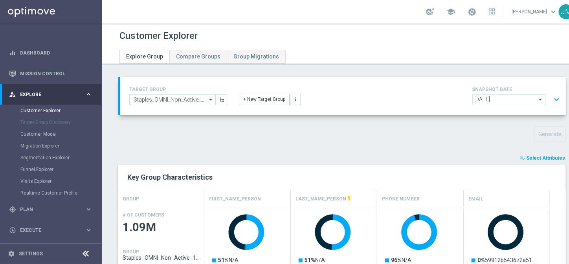
scroll to position [8, 0]
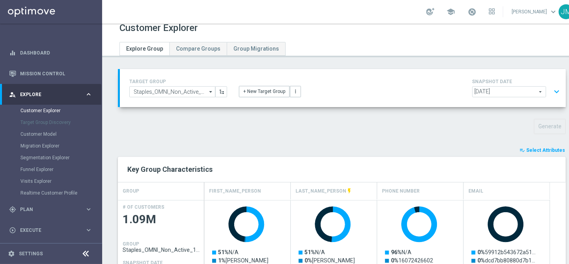
click at [209, 92] on icon "arrow_drop_down" at bounding box center [211, 92] width 8 height 10
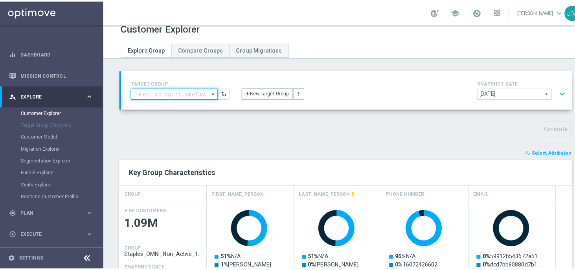
scroll to position [0, 0]
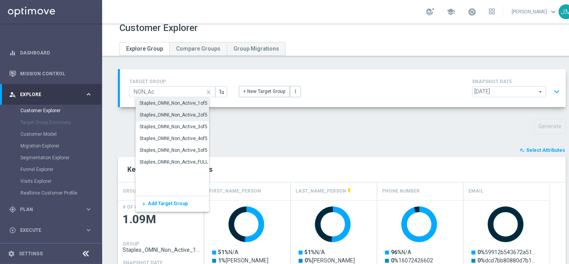
click at [174, 115] on div "Staples_OMNI_Non_Active_2of5" at bounding box center [173, 115] width 68 height 7
type input "Staples_OMNI_Non_Active_2of5"
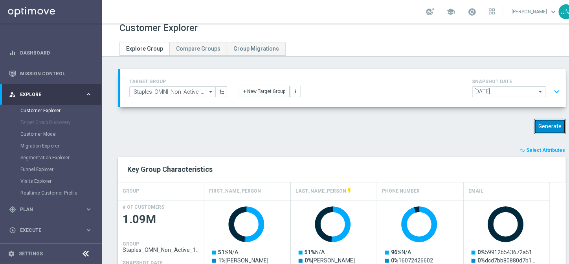
click at [543, 127] on button "Generate" at bounding box center [550, 126] width 32 height 15
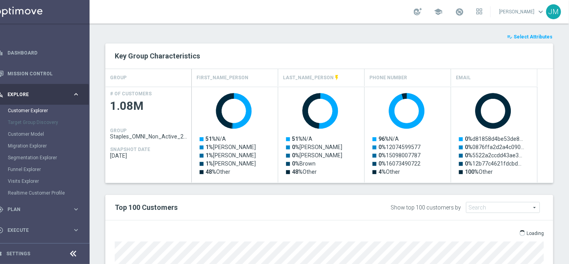
scroll to position [124, 0]
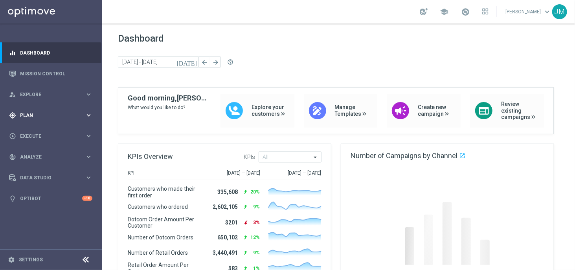
click at [84, 116] on span "Plan" at bounding box center [52, 115] width 65 height 5
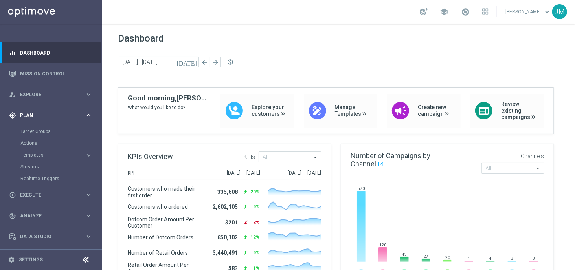
click at [85, 116] on icon "keyboard_arrow_right" at bounding box center [88, 115] width 7 height 7
click at [88, 136] on icon "keyboard_arrow_right" at bounding box center [88, 135] width 7 height 7
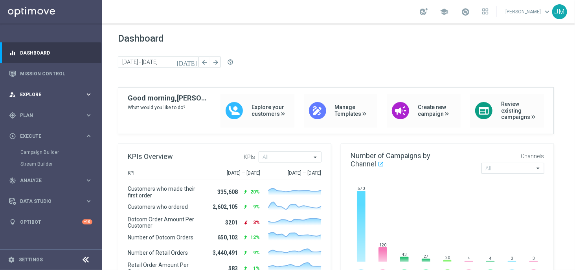
click at [84, 97] on div "person_search Explore" at bounding box center [47, 94] width 76 height 7
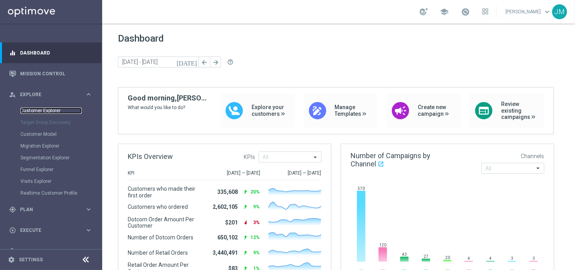
click at [53, 113] on link "Customer Explorer" at bounding box center [50, 111] width 61 height 6
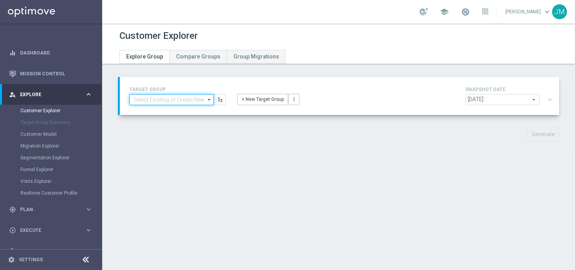
click at [175, 103] on input at bounding box center [171, 99] width 84 height 11
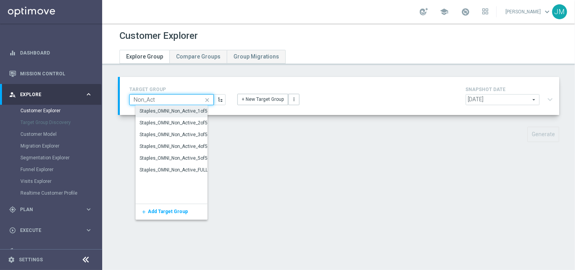
type input "Non_Act"
click at [189, 113] on div "Staples_OMNI_Non_Active_1of5" at bounding box center [174, 111] width 68 height 7
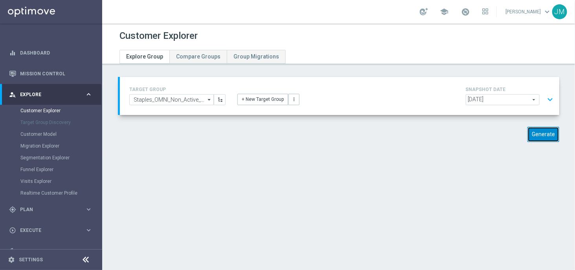
click at [542, 136] on button "Generate" at bounding box center [543, 134] width 32 height 15
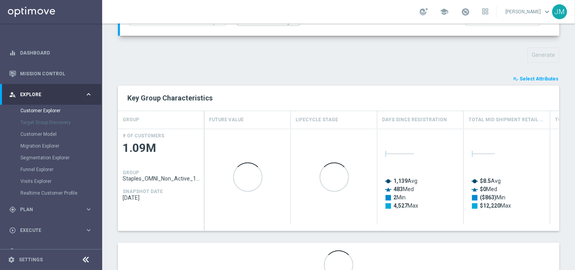
scroll to position [84, 0]
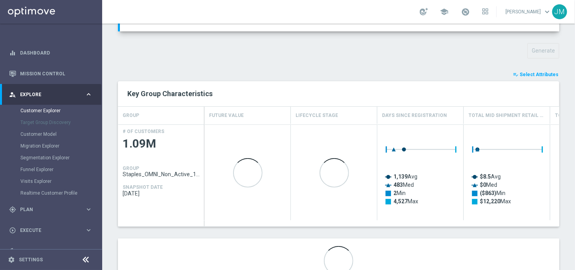
click at [531, 74] on span "Select Attributes" at bounding box center [538, 74] width 39 height 5
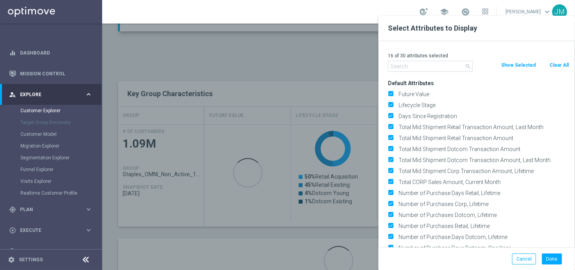
click at [434, 65] on input "text" at bounding box center [430, 66] width 85 height 11
click at [556, 66] on button "Clear All" at bounding box center [558, 65] width 21 height 9
checkbox input "false"
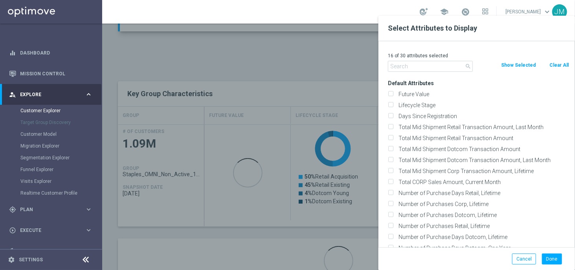
checkbox input "false"
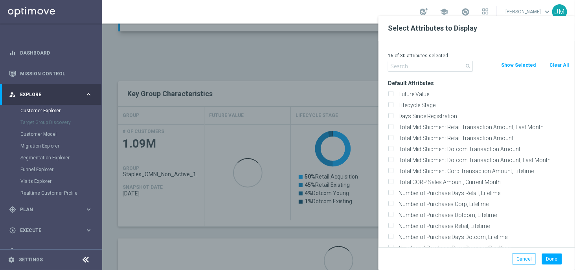
checkbox input "false"
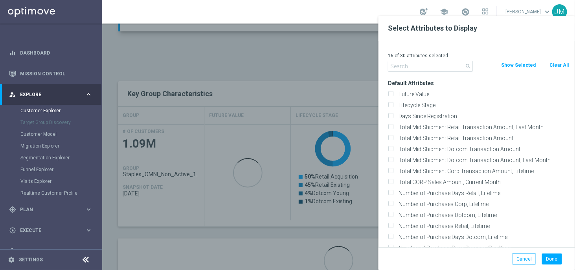
checkbox input "false"
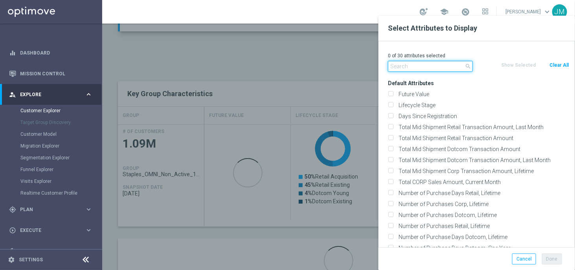
click at [410, 62] on input "text" at bounding box center [430, 66] width 85 height 11
type input "O"
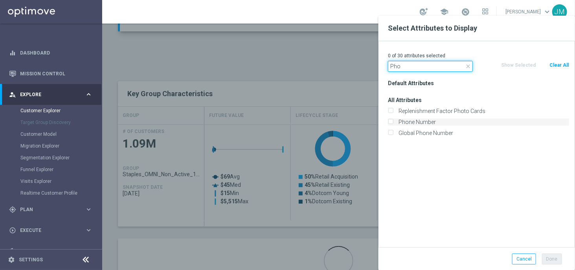
type input "Pho"
click at [392, 122] on input "Phone Number" at bounding box center [390, 123] width 5 height 5
checkbox input "true"
drag, startPoint x: 404, startPoint y: 68, endPoint x: 363, endPoint y: 66, distance: 41.6
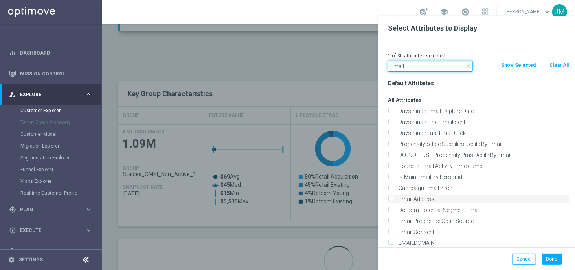
scroll to position [249, 0]
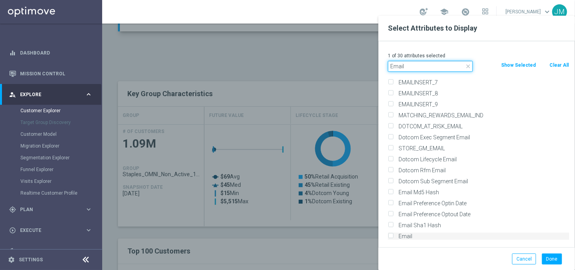
type input "Email"
click at [390, 238] on input "Email" at bounding box center [390, 237] width 5 height 5
checkbox input "true"
drag, startPoint x: 419, startPoint y: 66, endPoint x: 360, endPoint y: 64, distance: 59.3
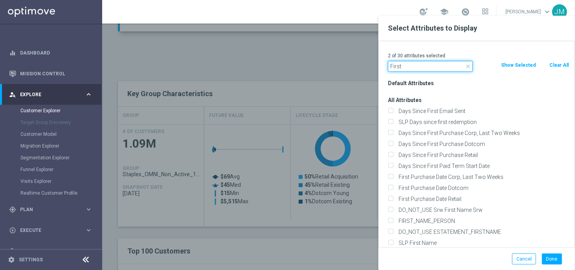
scroll to position [18, 0]
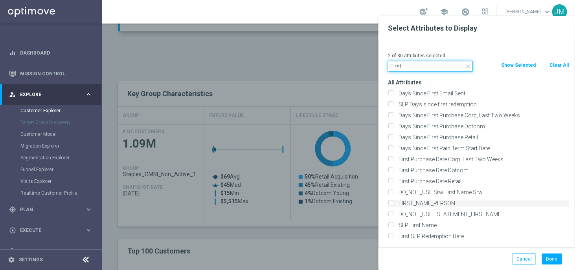
type input "First"
click at [390, 202] on input "FIRST_NAME_PERSON" at bounding box center [390, 204] width 5 height 5
checkbox input "true"
drag, startPoint x: 412, startPoint y: 68, endPoint x: 361, endPoint y: 73, distance: 51.2
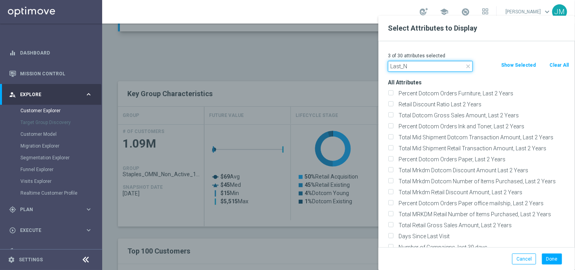
scroll to position [0, 0]
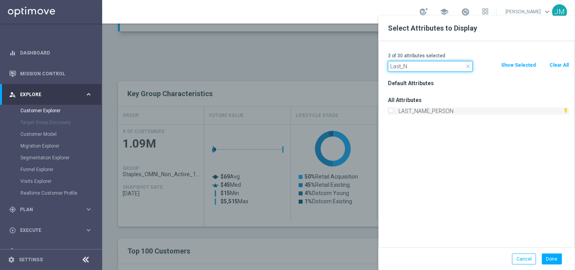
type input "Last_N"
click at [392, 112] on input "LAST_NAME_PERSON" at bounding box center [390, 112] width 5 height 5
checkbox input "true"
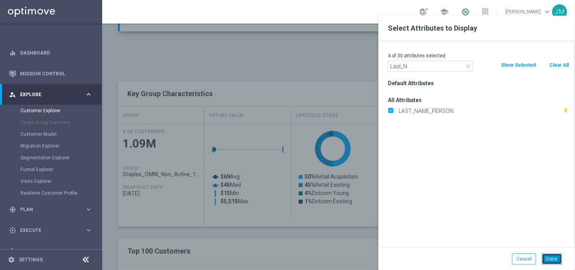
click at [548, 262] on button "Done" at bounding box center [552, 259] width 20 height 11
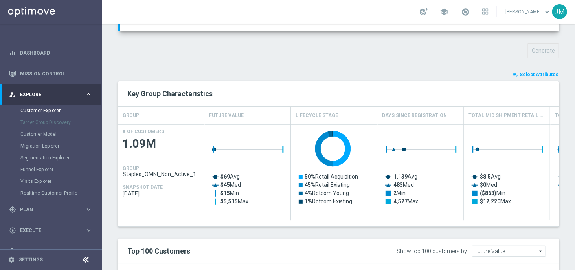
type input "Search"
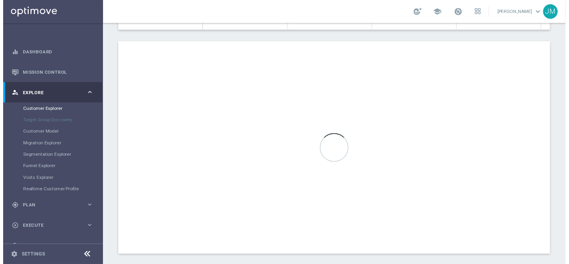
scroll to position [282, 0]
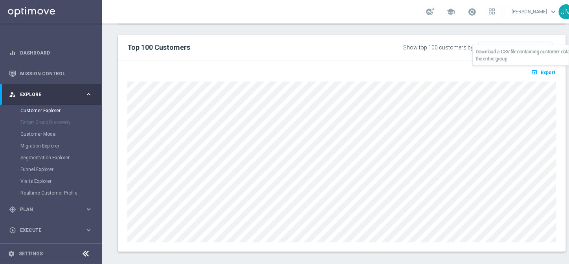
click at [546, 72] on span "Export" at bounding box center [547, 72] width 15 height 5
click at [401, 62] on div "open_in_browser Export Loading" at bounding box center [342, 156] width 448 height 192
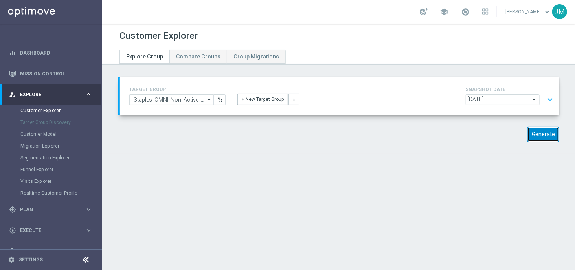
click at [532, 132] on button "Generate" at bounding box center [543, 134] width 32 height 15
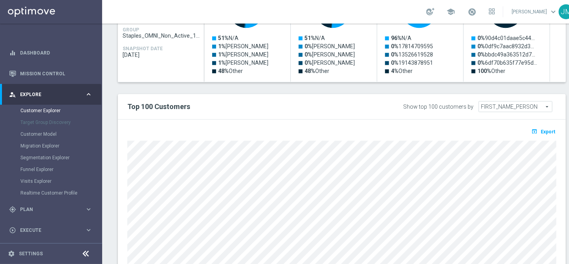
scroll to position [236, 0]
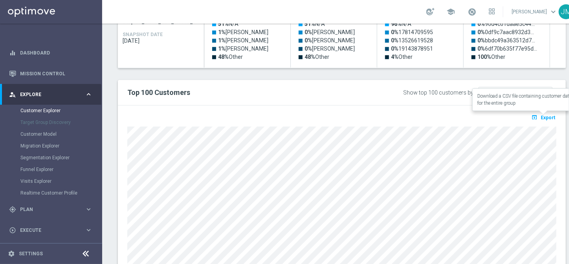
click at [545, 117] on span "Export" at bounding box center [547, 117] width 15 height 5
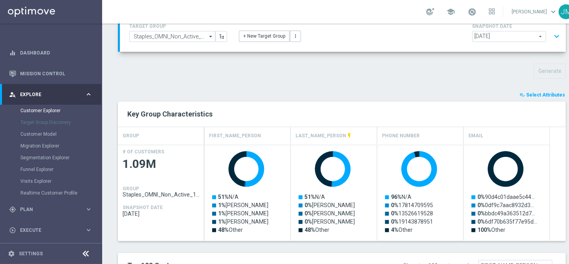
scroll to position [0, 0]
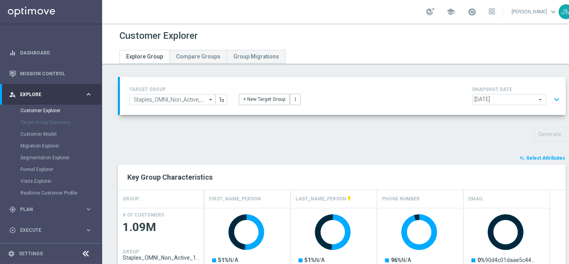
click at [209, 99] on icon "arrow_drop_down" at bounding box center [211, 100] width 8 height 10
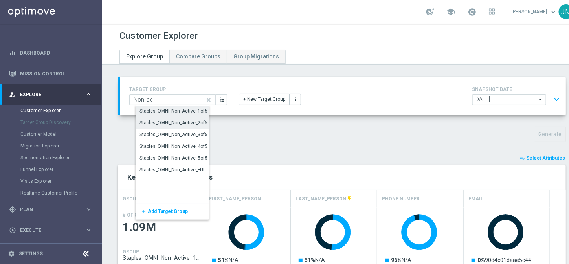
click at [176, 123] on div "Staples_OMNI_Non_Active_2of5" at bounding box center [173, 122] width 68 height 7
type input "Staples_OMNI_Non_Active_2of5"
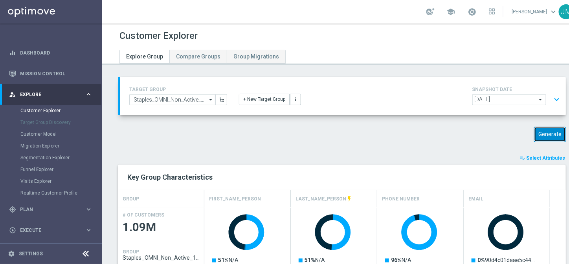
click at [546, 134] on button "Generate" at bounding box center [550, 134] width 32 height 15
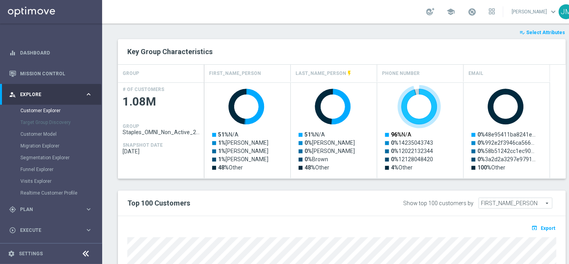
scroll to position [126, 0]
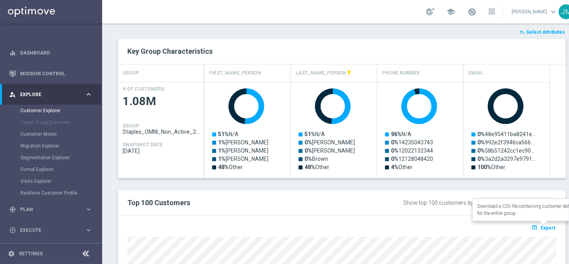
click at [544, 226] on span "Export" at bounding box center [547, 227] width 15 height 5
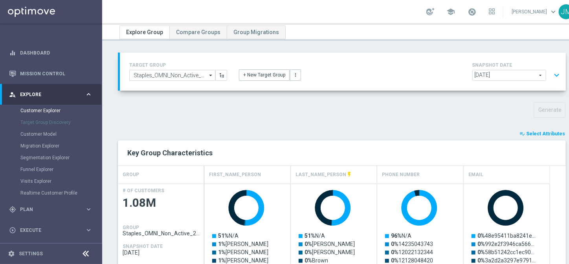
scroll to position [0, 0]
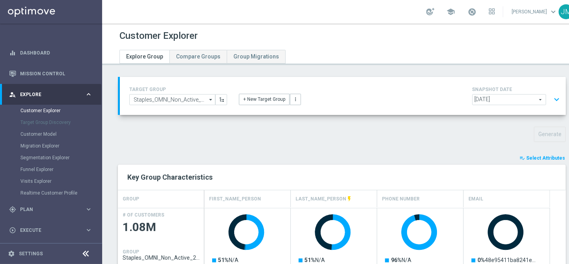
click at [196, 100] on input "Staples_OMNI_Non_Active_2of5" at bounding box center [172, 99] width 86 height 11
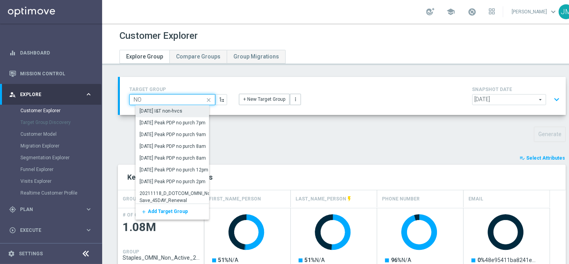
type input "N"
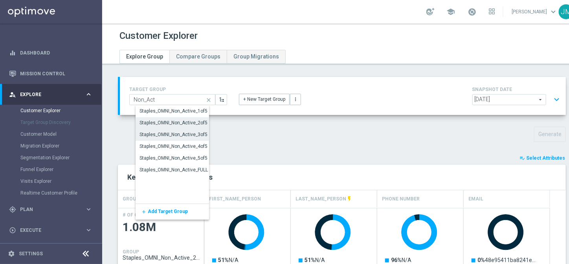
click at [192, 136] on div "Staples_OMNI_Non_Active_3of5" at bounding box center [173, 134] width 68 height 7
type input "Staples_OMNI_Non_Active_3of5"
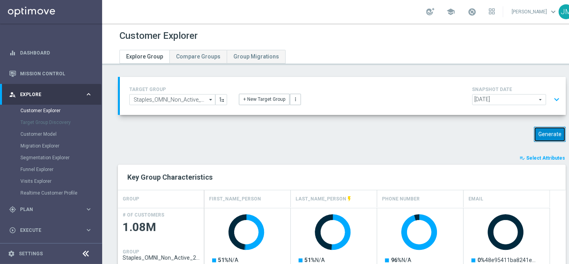
click at [550, 134] on button "Generate" at bounding box center [550, 134] width 32 height 15
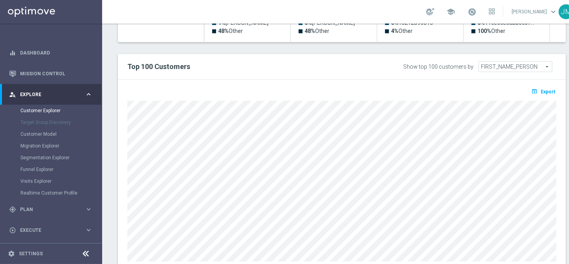
scroll to position [282, 0]
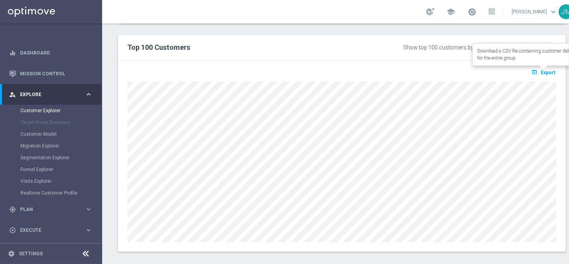
click at [547, 71] on span "Export" at bounding box center [547, 72] width 15 height 5
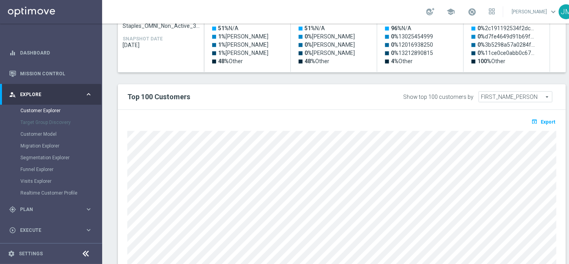
scroll to position [0, 0]
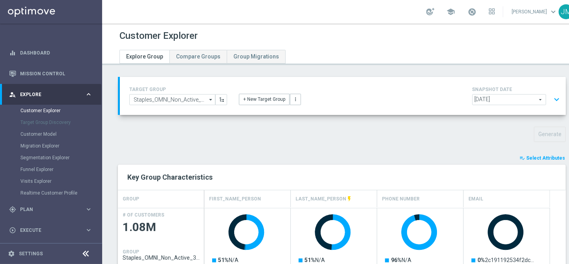
click at [208, 99] on icon "arrow_drop_down" at bounding box center [211, 100] width 8 height 10
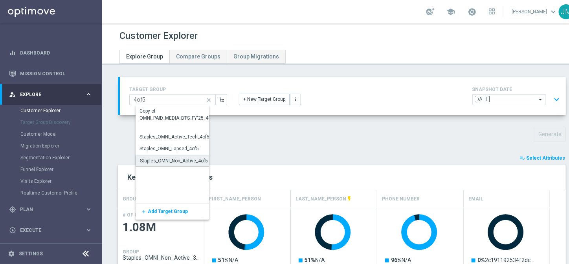
click at [181, 161] on div "Staples_OMNI_Non_Active_4of5" at bounding box center [174, 160] width 68 height 7
type input "Staples_OMNI_Non_Active_4of5"
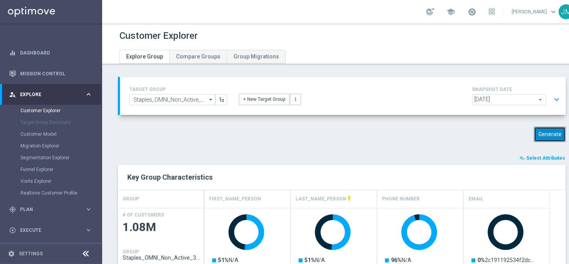
click at [549, 134] on button "Generate" at bounding box center [550, 134] width 32 height 15
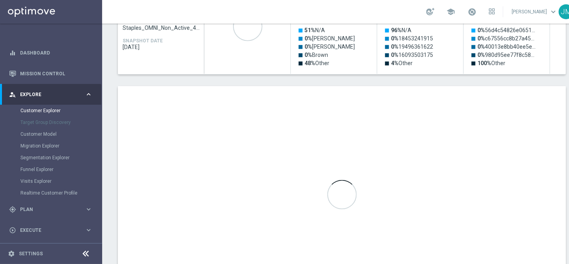
scroll to position [282, 0]
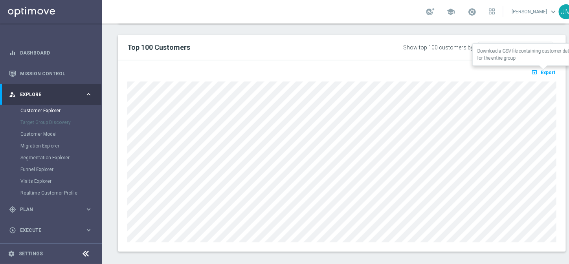
click at [551, 72] on span "Export" at bounding box center [547, 72] width 15 height 5
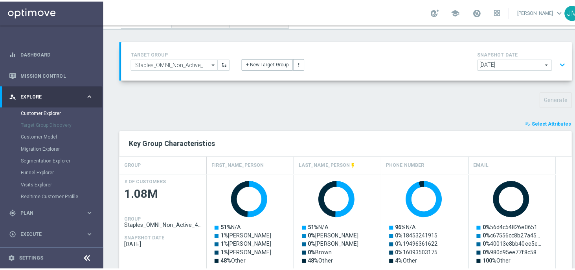
scroll to position [35, 0]
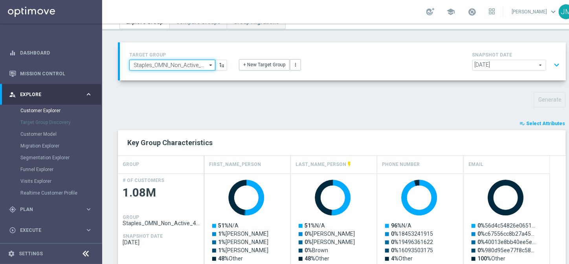
click at [199, 67] on input "Staples_OMNI_Non_Active_4of5" at bounding box center [172, 65] width 86 height 11
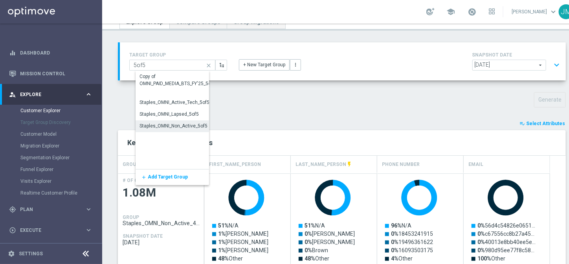
click at [188, 127] on div "Staples_OMNI_Non_Active_5of5" at bounding box center [173, 126] width 68 height 7
type input "Staples_OMNI_Non_Active_5of5"
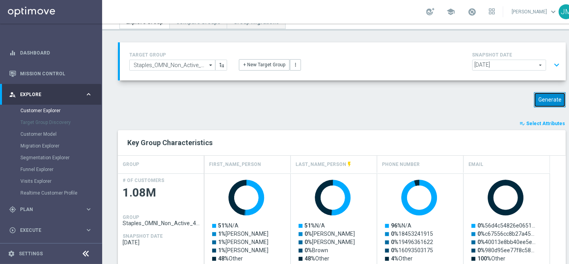
click at [544, 100] on button "Generate" at bounding box center [550, 99] width 32 height 15
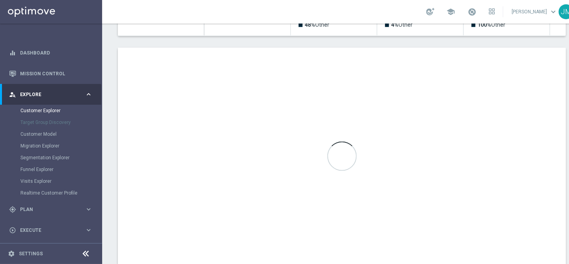
scroll to position [282, 0]
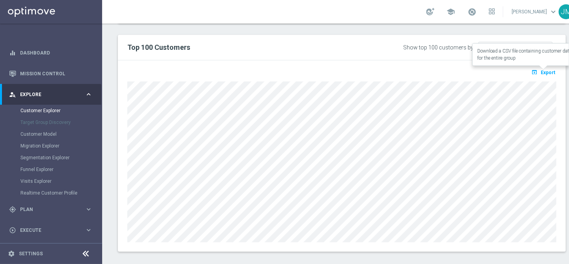
click at [547, 70] on span "Export" at bounding box center [547, 72] width 15 height 5
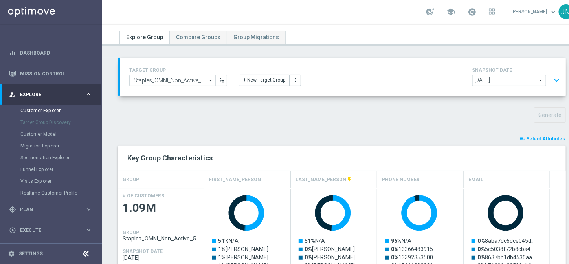
scroll to position [0, 0]
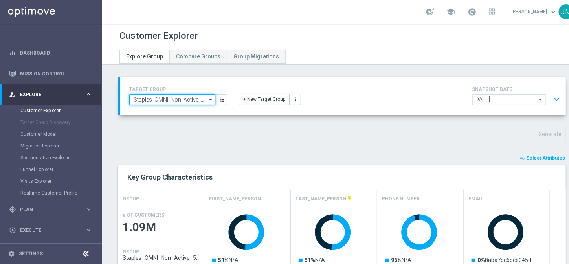
click at [205, 98] on input "Staples_OMNI_Non_Active_5of5" at bounding box center [172, 99] width 86 height 11
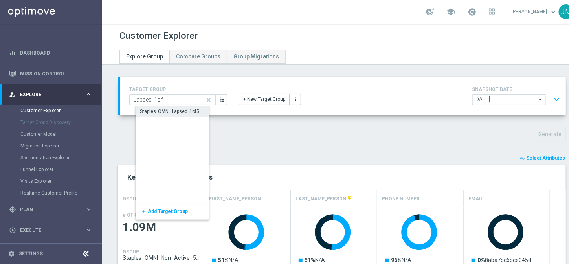
click at [174, 111] on div "Staples_OMNI_Lapsed_1of5" at bounding box center [169, 111] width 59 height 7
type input "Staples_OMNI_Lapsed_1of5"
type input "RFM Refresh"
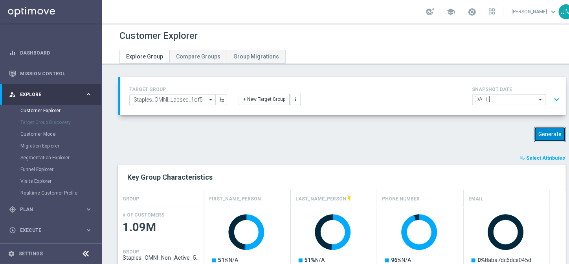
click at [547, 135] on button "Generate" at bounding box center [550, 134] width 32 height 15
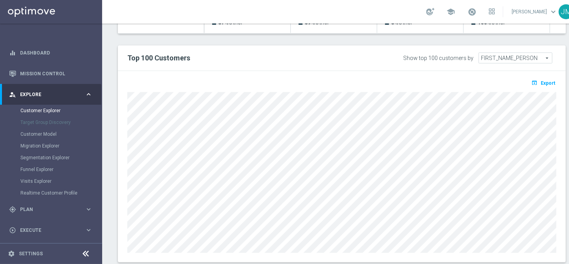
scroll to position [0, 18]
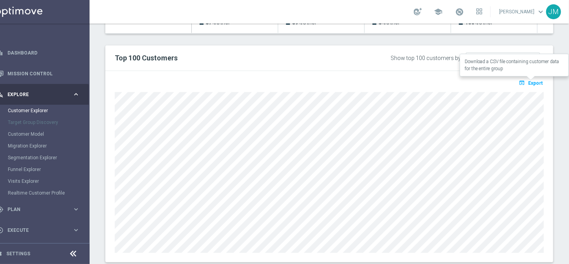
click at [530, 82] on span "Export" at bounding box center [535, 83] width 15 height 5
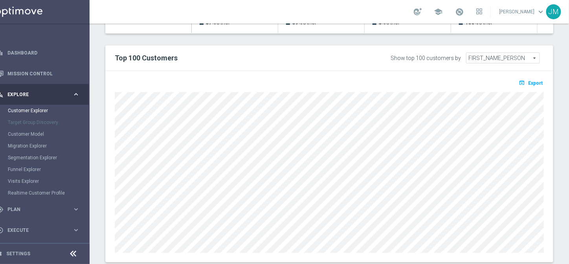
click at [557, 43] on div "TARGET GROUP Staples_OMNI_Lapsed_1of5 Staples_OMNI_Lapsed_1of5 arrow_drop_down …" at bounding box center [329, 40] width 479 height 468
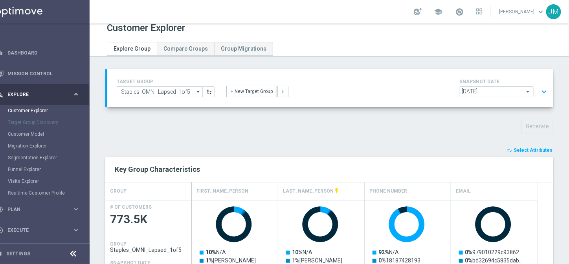
scroll to position [0, 0]
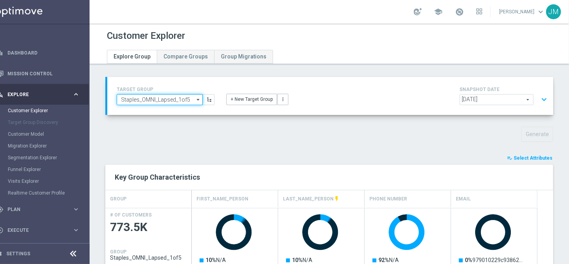
click at [185, 99] on input "Staples_OMNI_Lapsed_1of5" at bounding box center [160, 99] width 86 height 11
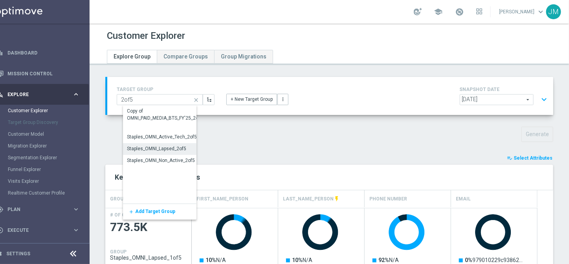
click at [174, 148] on div "Staples_OMNI_Lapsed_2of5" at bounding box center [156, 148] width 59 height 7
type input "Staples_OMNI_Lapsed_2of5"
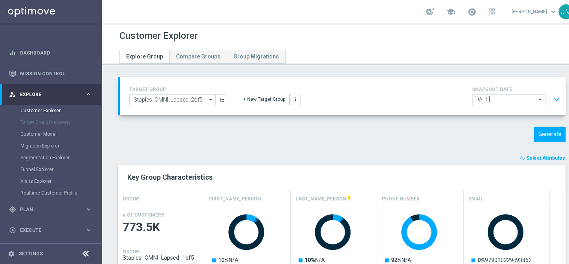
scroll to position [0, 18]
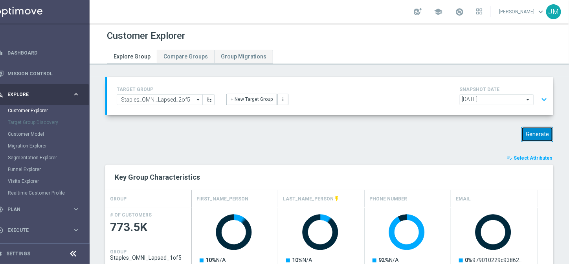
click at [534, 135] on button "Generate" at bounding box center [537, 134] width 32 height 15
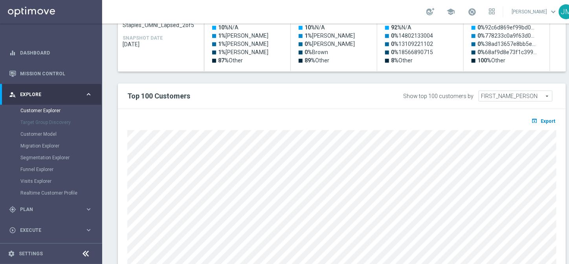
scroll to position [282, 0]
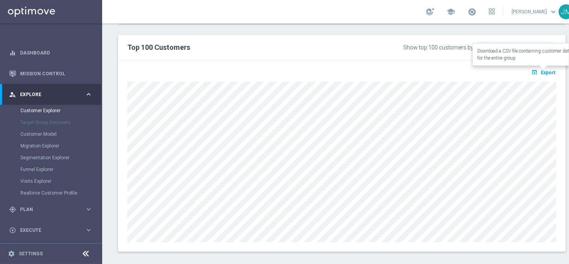
click at [540, 71] on button "open_in_browser Export" at bounding box center [543, 72] width 26 height 10
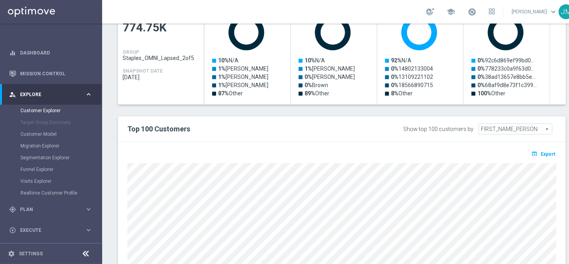
scroll to position [0, 0]
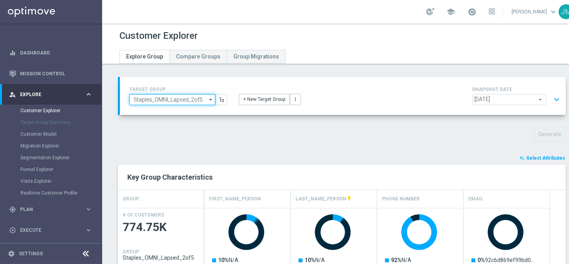
click at [199, 100] on input "Staples_OMNI_Lapsed_2of5" at bounding box center [172, 99] width 86 height 11
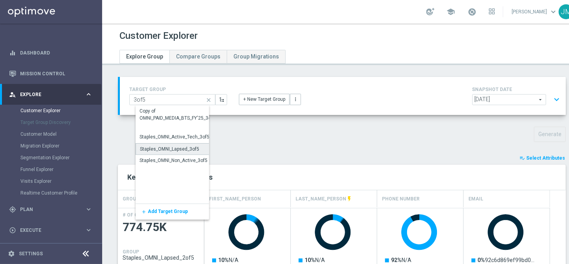
click at [181, 148] on div "Staples_OMNI_Lapsed_3of5" at bounding box center [169, 149] width 59 height 7
type input "Staples_OMNI_Lapsed_3of5"
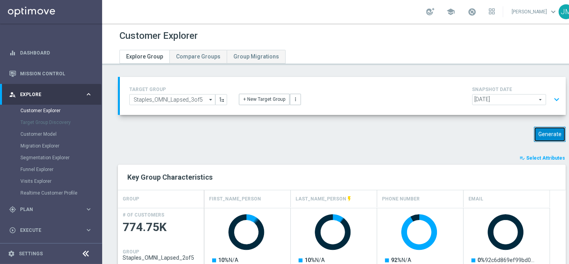
click at [551, 134] on button "Generate" at bounding box center [550, 134] width 32 height 15
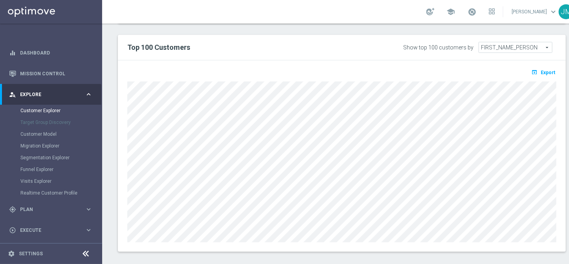
scroll to position [281, 0]
click at [549, 71] on span "Export" at bounding box center [547, 72] width 15 height 5
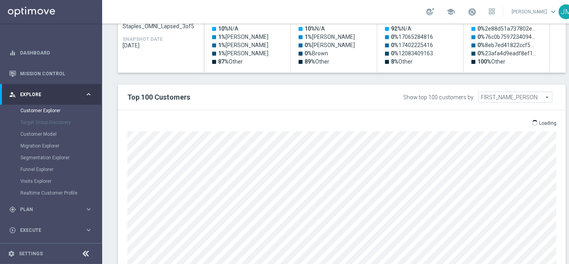
scroll to position [227, 0]
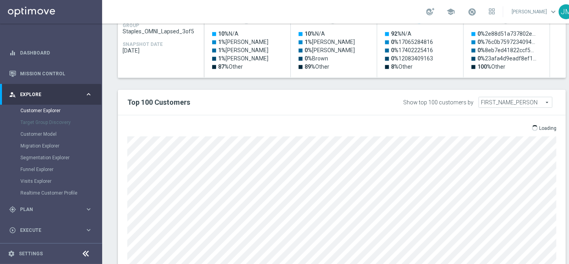
click at [339, 98] on h2 "Top 100 Customers" at bounding box center [249, 102] width 245 height 9
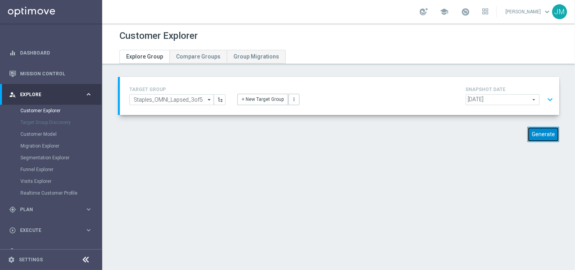
click at [538, 141] on button "Generate" at bounding box center [543, 134] width 32 height 15
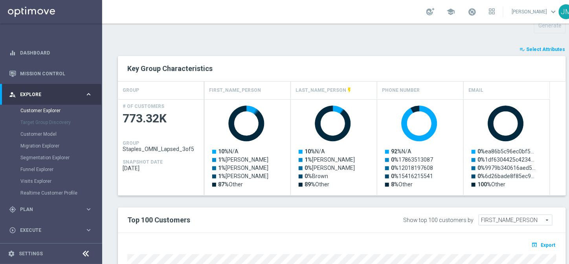
scroll to position [154, 0]
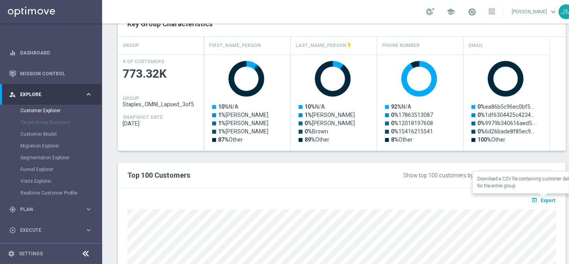
click at [543, 198] on span "Export" at bounding box center [547, 200] width 15 height 5
click at [564, 57] on div "Created with Highcharts 9.3.3 10% N/A 1% [PERSON_NAME] 1% [PERSON_NAME] 1% [PER…" at bounding box center [384, 103] width 361 height 96
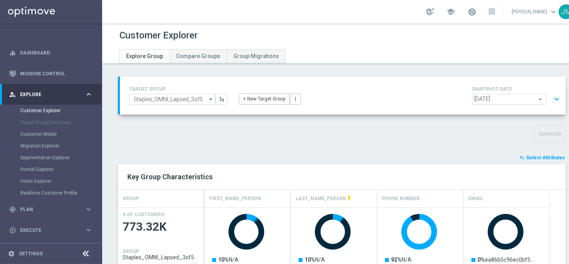
scroll to position [0, 0]
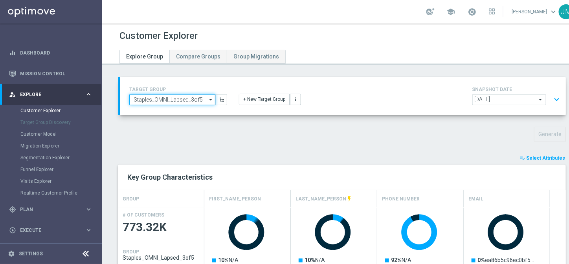
click at [205, 102] on input "Staples_OMNI_Lapsed_3of5" at bounding box center [172, 99] width 86 height 11
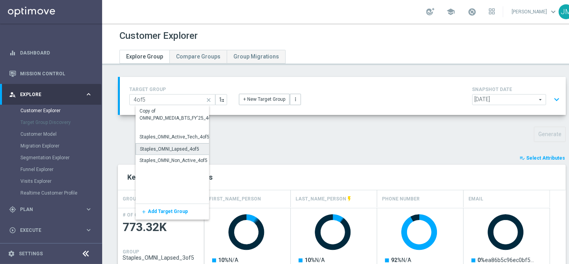
click at [187, 149] on div "Staples_OMNI_Lapsed_4of5" at bounding box center [169, 149] width 59 height 7
type input "Staples_OMNI_Lapsed_4of5"
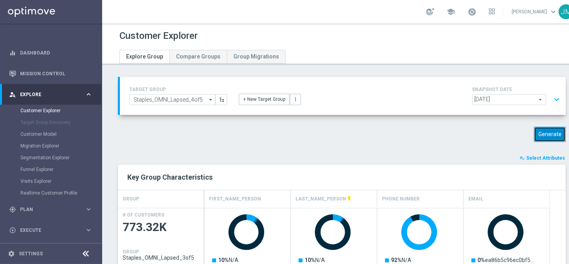
click at [544, 133] on button "Generate" at bounding box center [550, 134] width 32 height 15
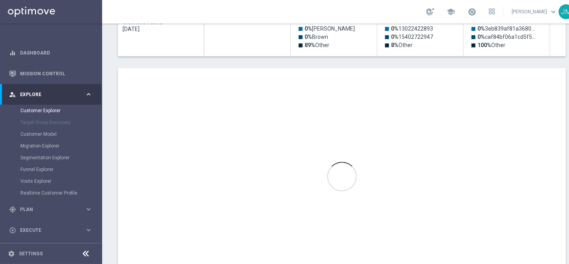
scroll to position [238, 0]
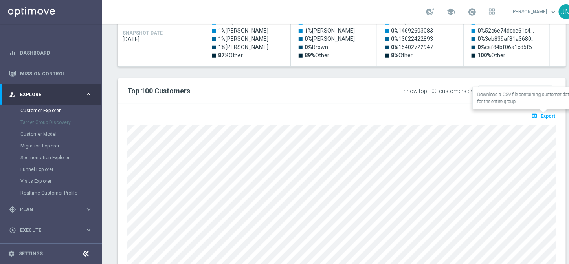
click at [541, 115] on span "Export" at bounding box center [547, 115] width 15 height 5
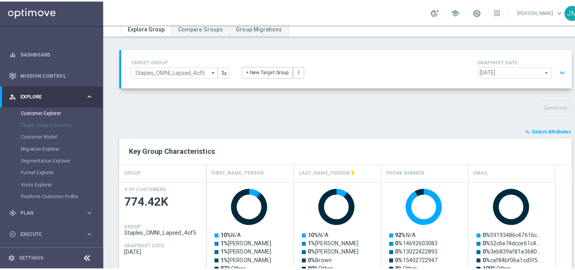
scroll to position [21, 0]
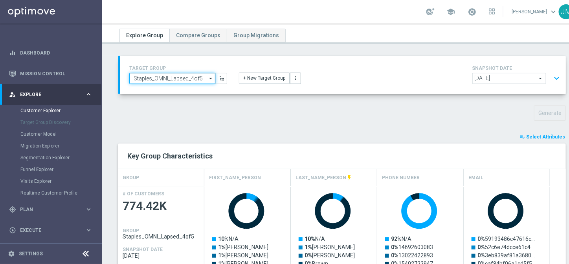
click at [186, 74] on input "Staples_OMNI_Lapsed_4of5" at bounding box center [172, 78] width 86 height 11
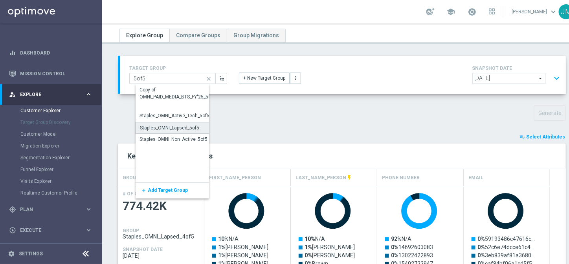
click at [183, 126] on div "Staples_OMNI_Lapsed_5of5" at bounding box center [169, 127] width 59 height 7
type input "Staples_OMNI_Lapsed_5of5"
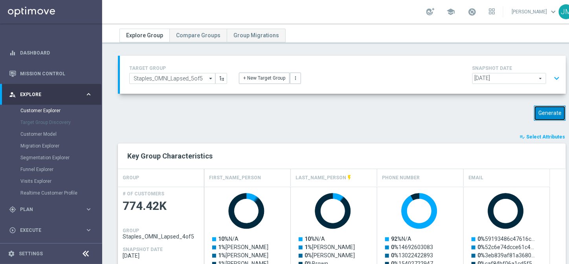
click at [539, 117] on button "Generate" at bounding box center [550, 113] width 32 height 15
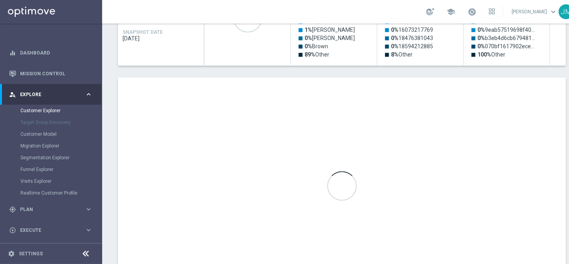
scroll to position [239, 0]
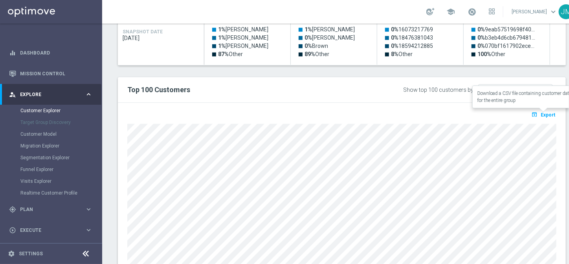
click at [549, 113] on span "Export" at bounding box center [547, 114] width 15 height 5
